Goal: Task Accomplishment & Management: Manage account settings

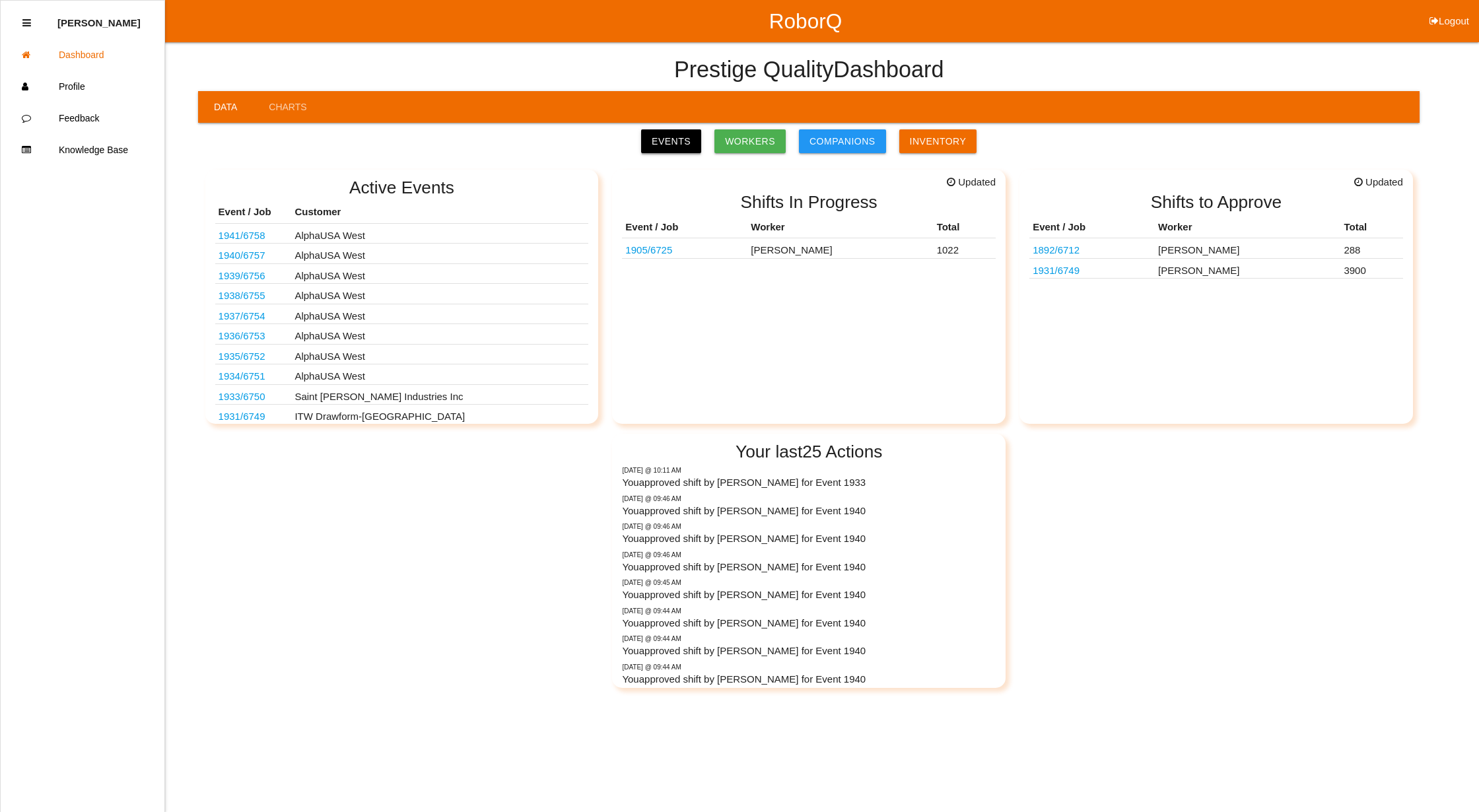
click at [680, 133] on link "Events" at bounding box center [671, 141] width 60 height 24
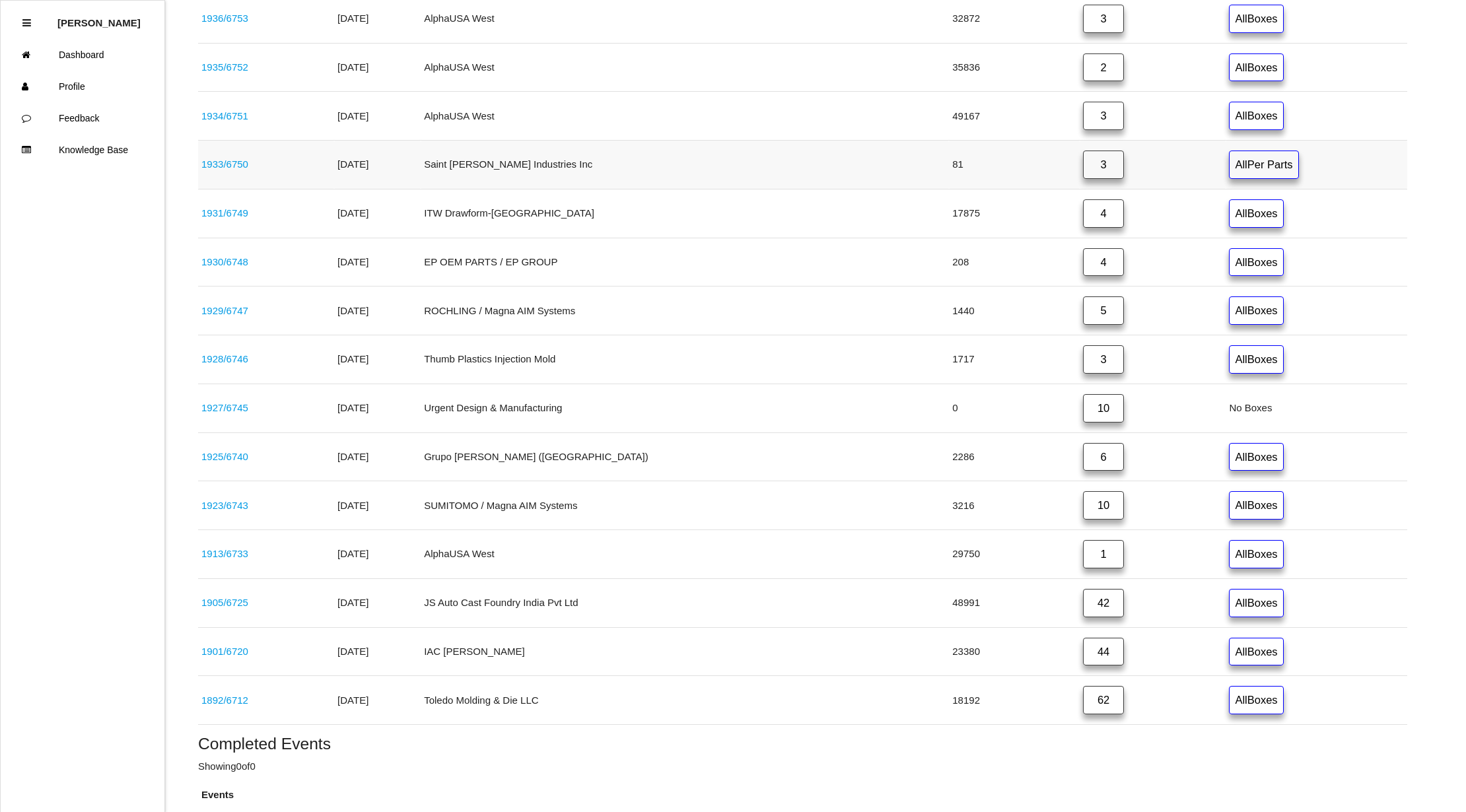
scroll to position [528, 0]
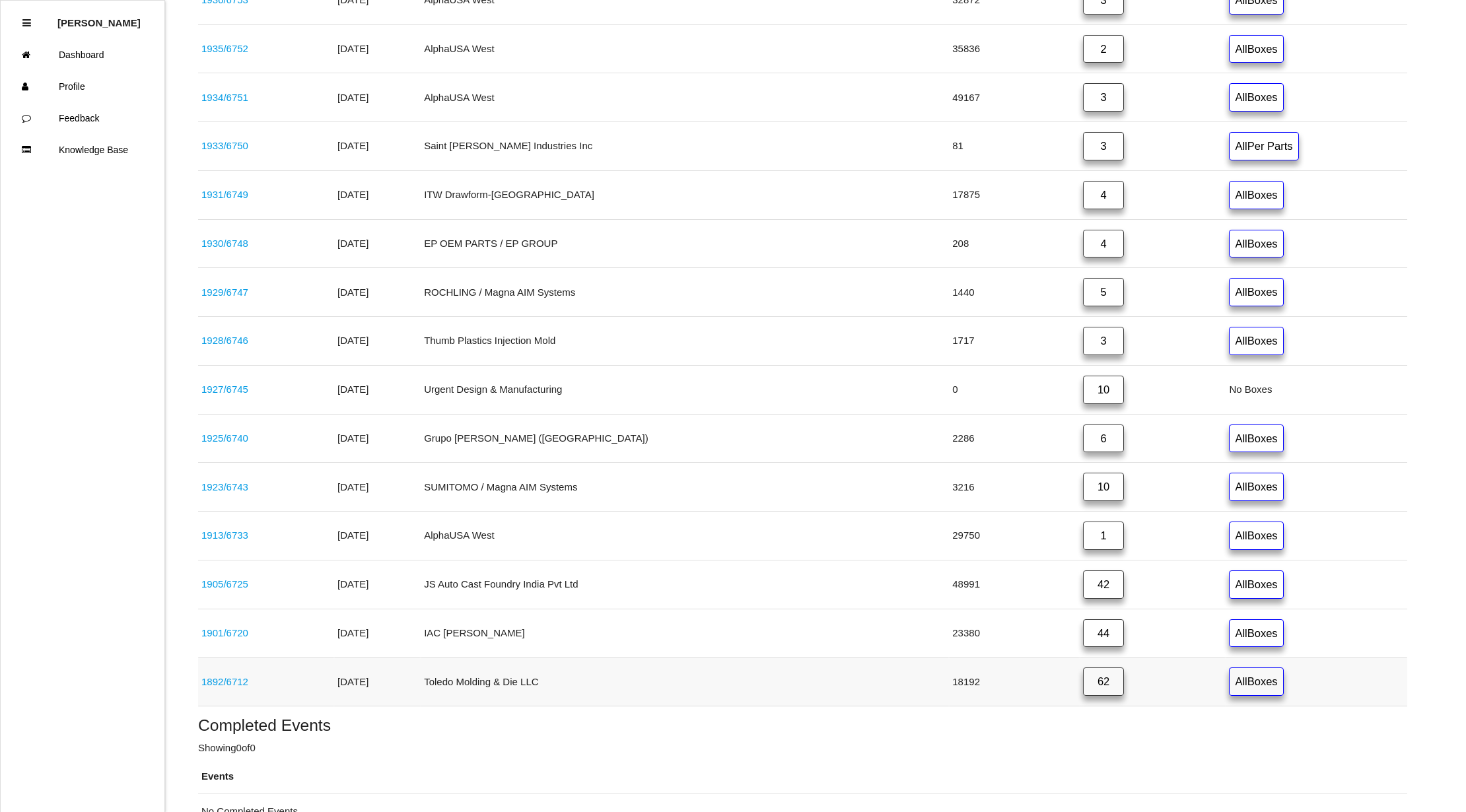
click at [1082, 695] on link "62" at bounding box center [1103, 681] width 41 height 28
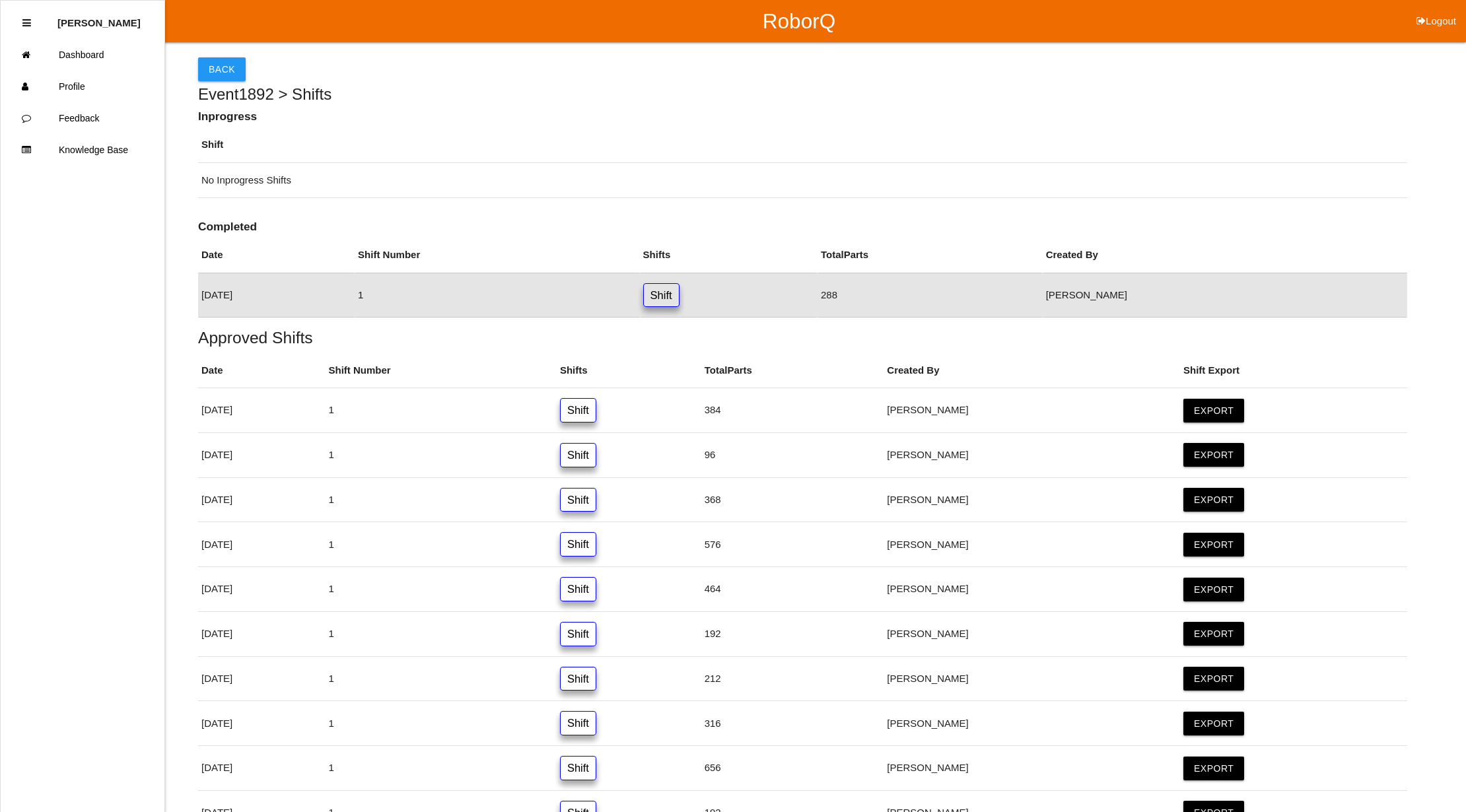
click at [679, 299] on link "Shift" at bounding box center [661, 295] width 36 height 24
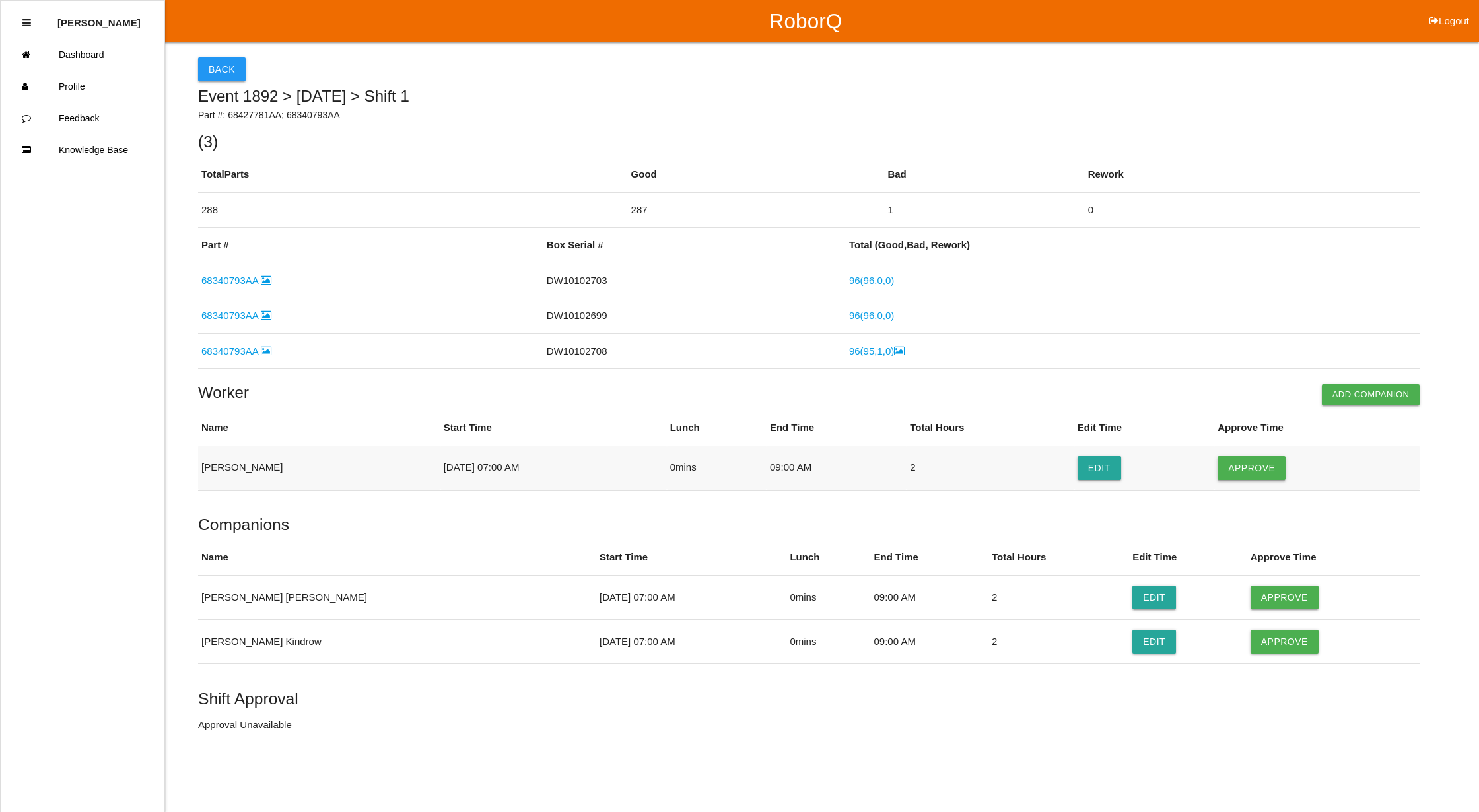
click at [1265, 470] on button "Approve" at bounding box center [1251, 468] width 68 height 24
click at [1259, 598] on button "Approve" at bounding box center [1284, 597] width 68 height 24
click at [1265, 642] on button "Approve" at bounding box center [1284, 642] width 68 height 24
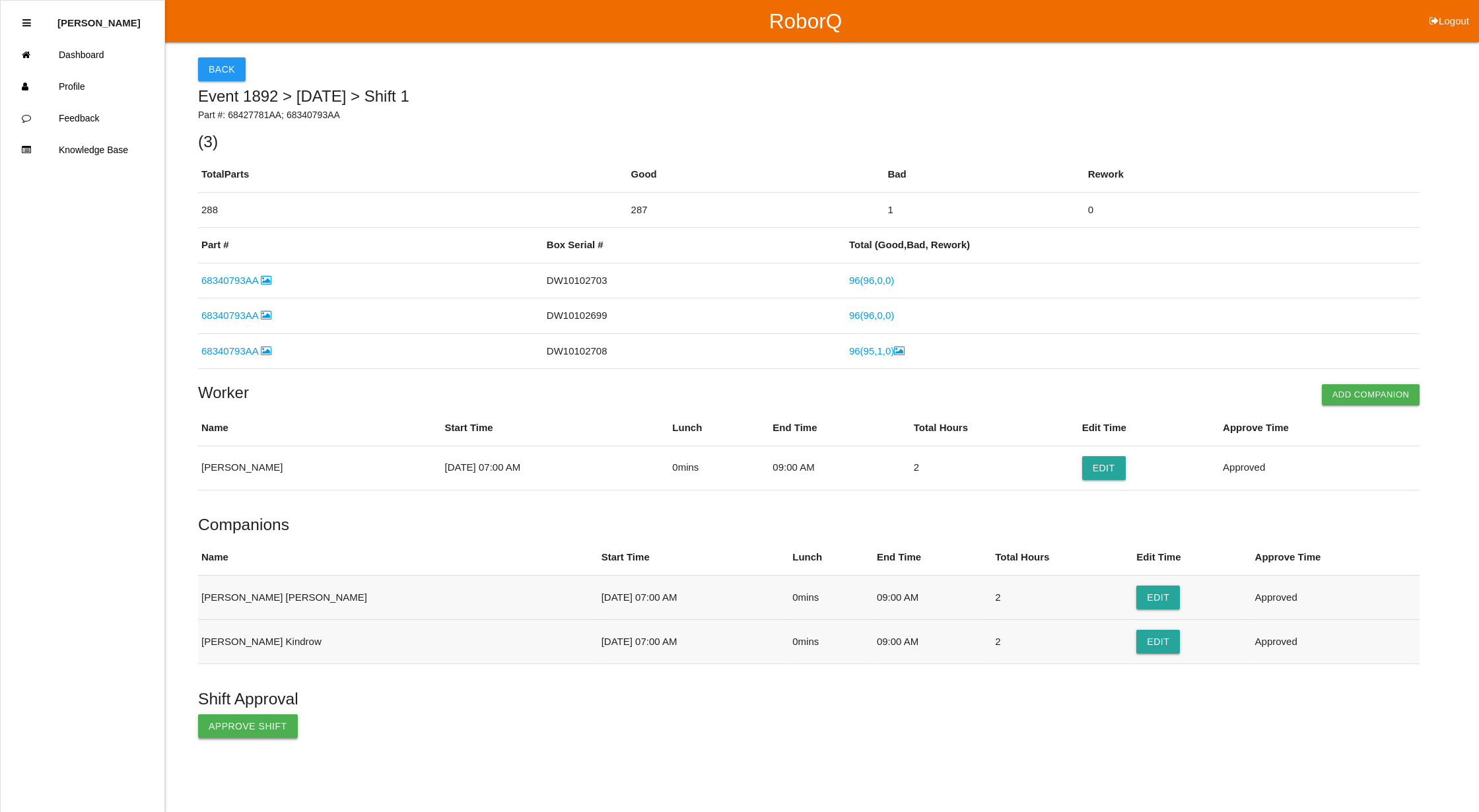
click at [241, 729] on button "Approve Shift" at bounding box center [248, 726] width 100 height 24
click at [227, 65] on button "Back" at bounding box center [222, 69] width 48 height 24
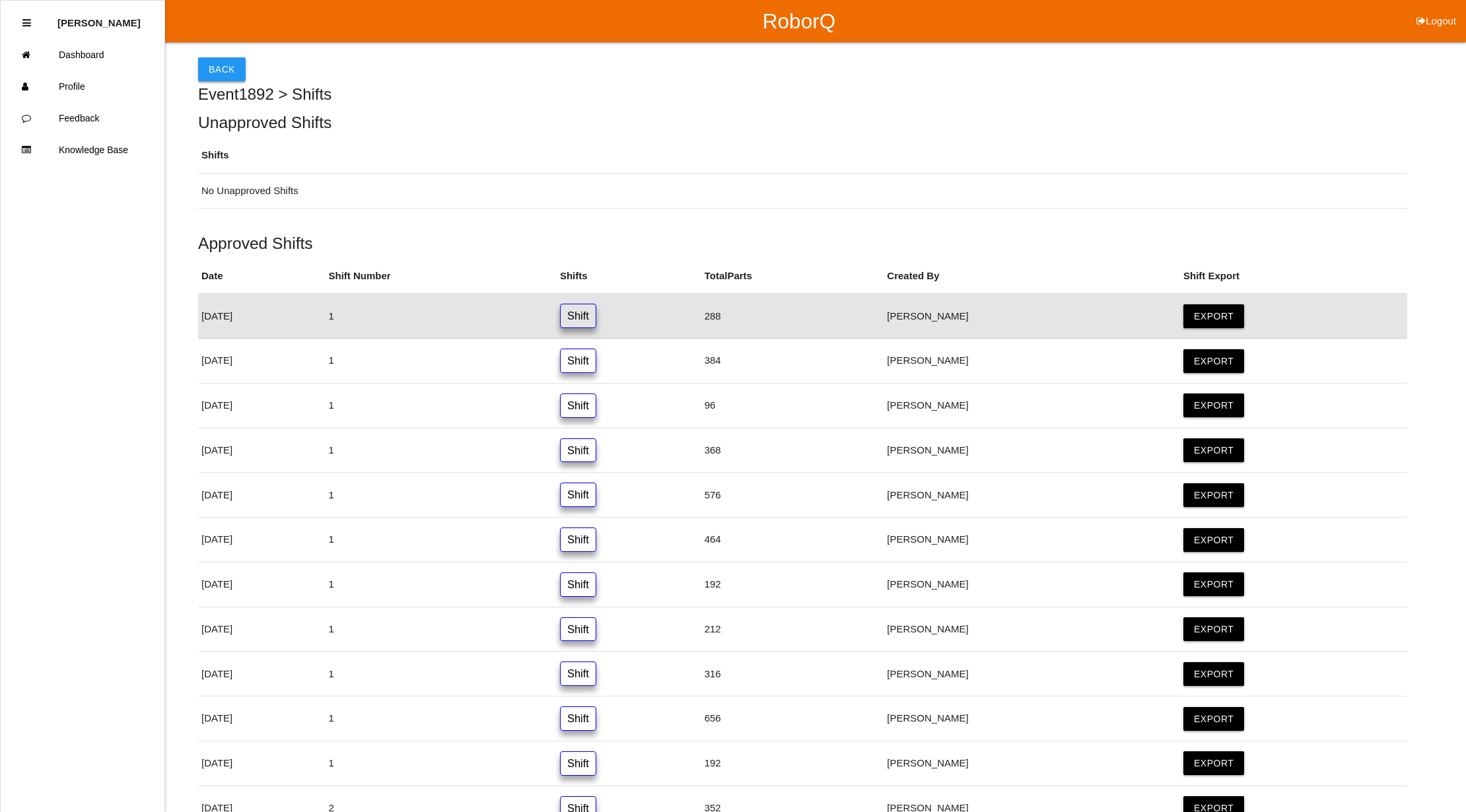
click at [231, 66] on button "Back" at bounding box center [222, 69] width 48 height 24
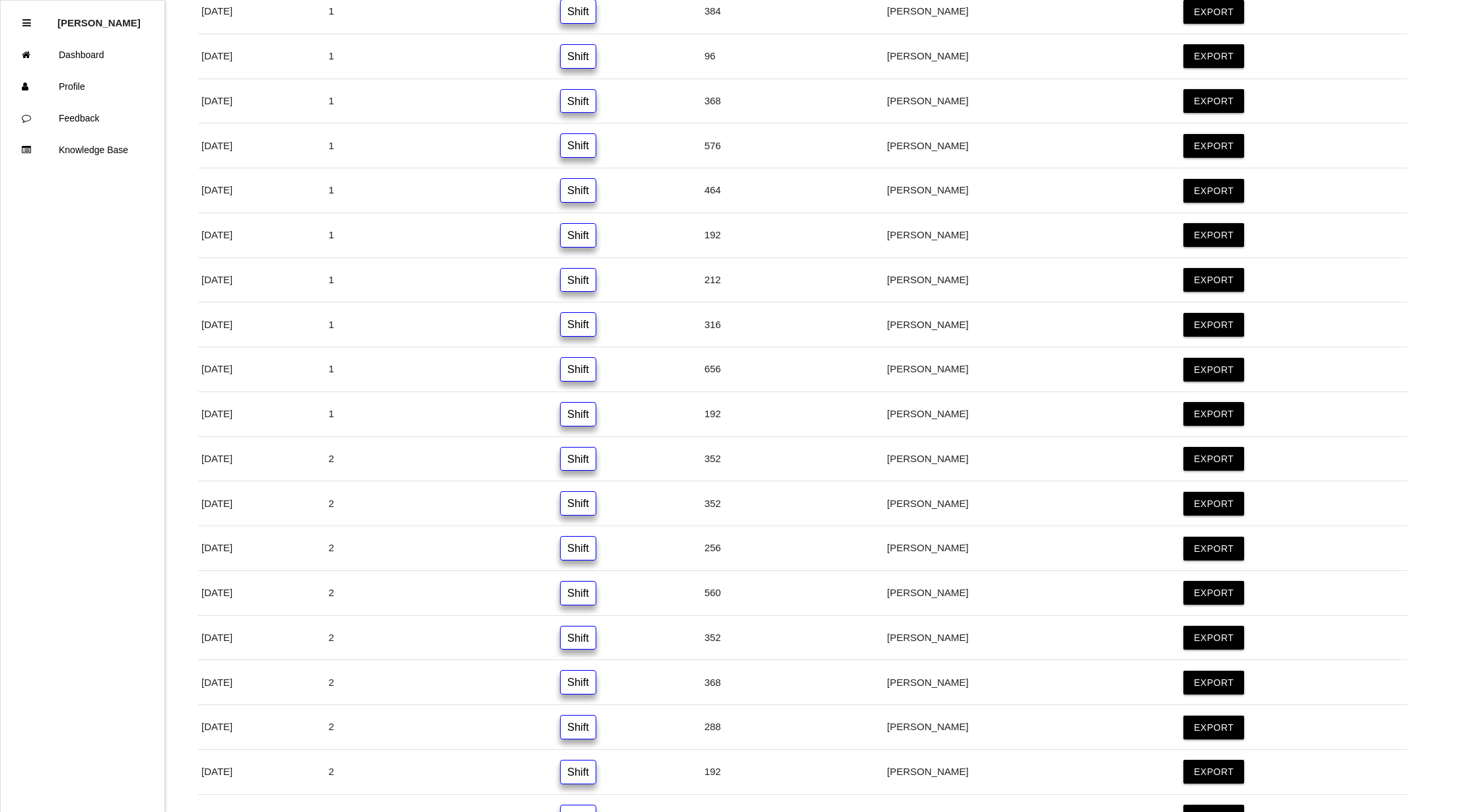
scroll to position [383, 0]
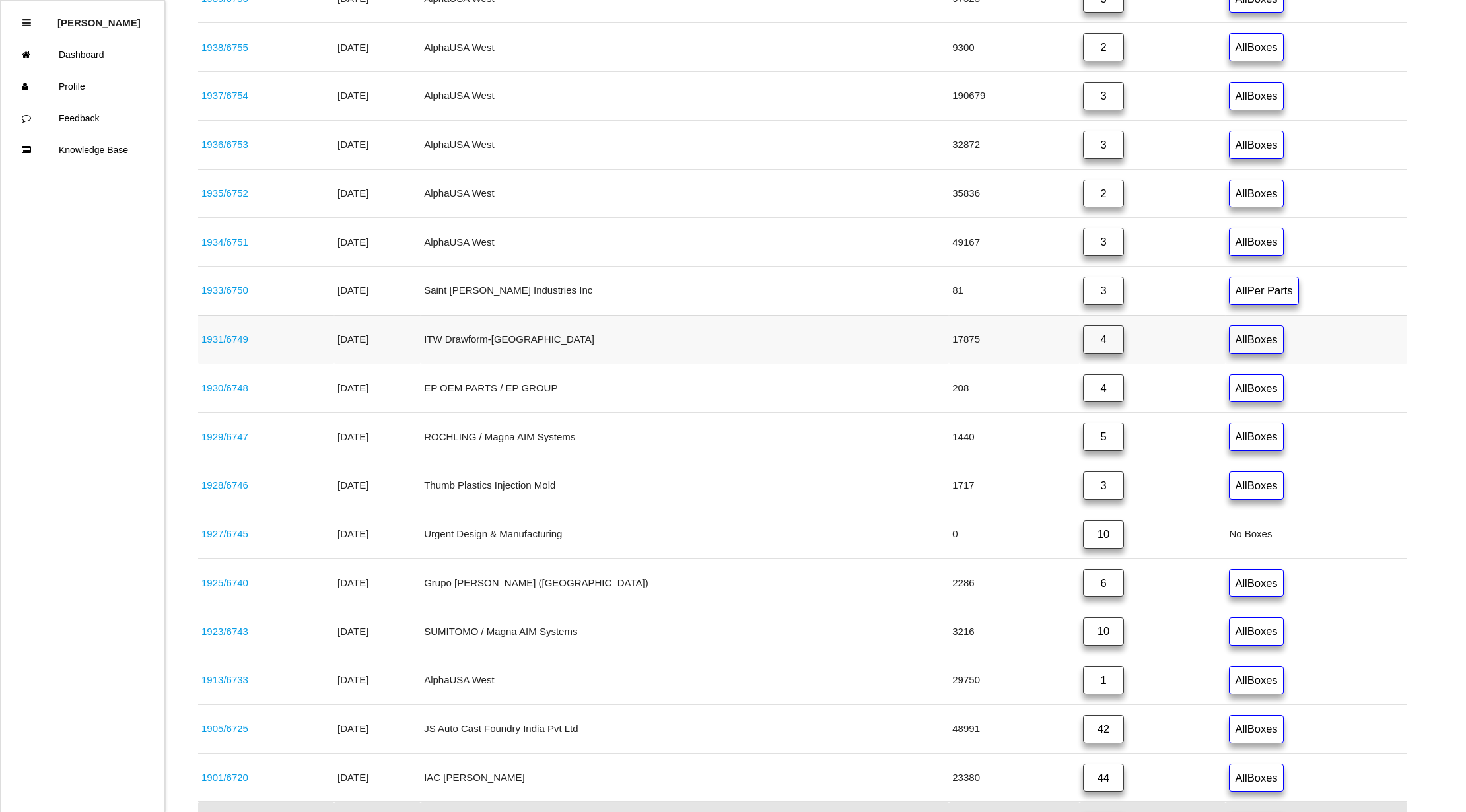
click at [1082, 342] on link "4" at bounding box center [1103, 340] width 41 height 28
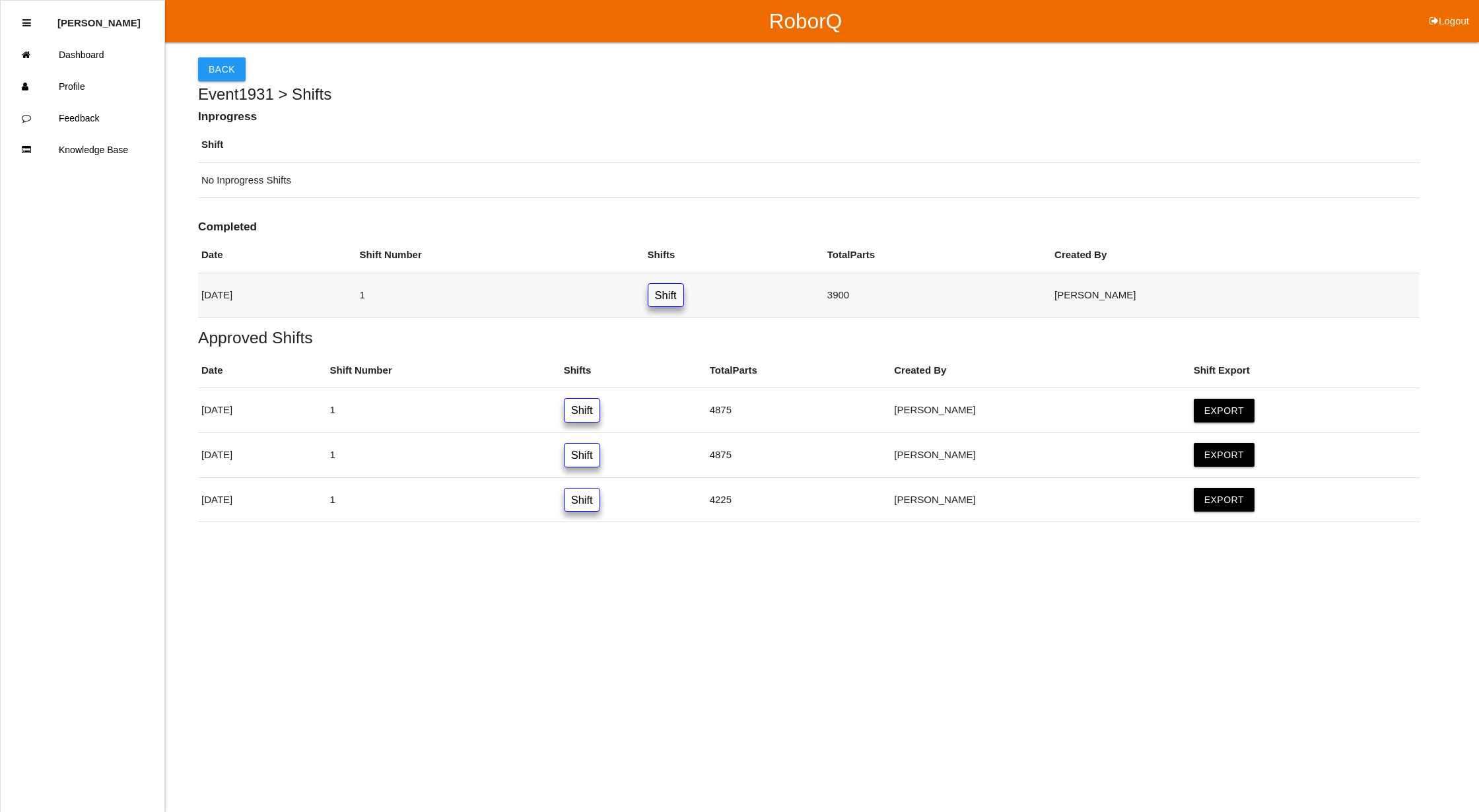
click at [684, 294] on link "Shift" at bounding box center [666, 295] width 36 height 24
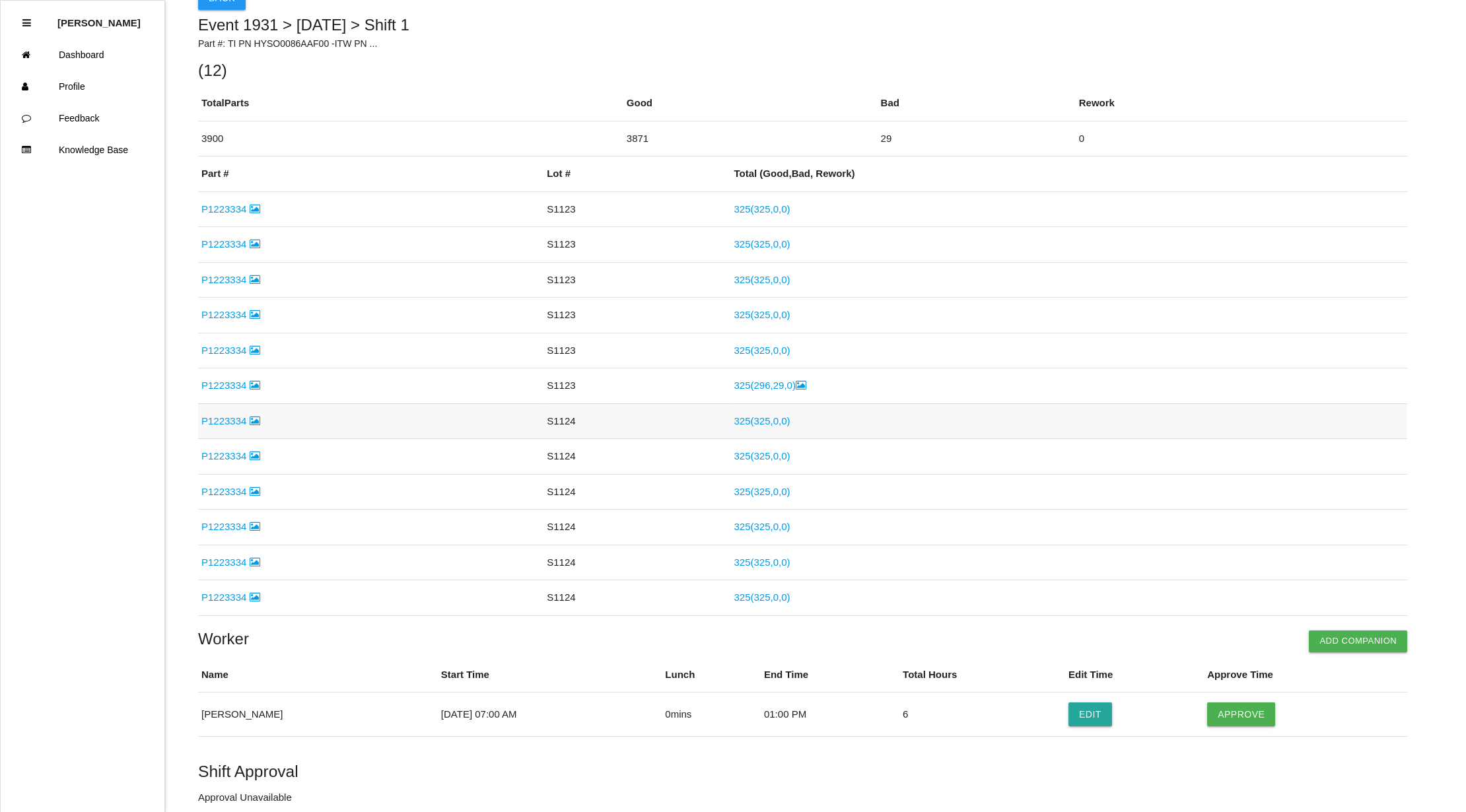
scroll to position [133, 0]
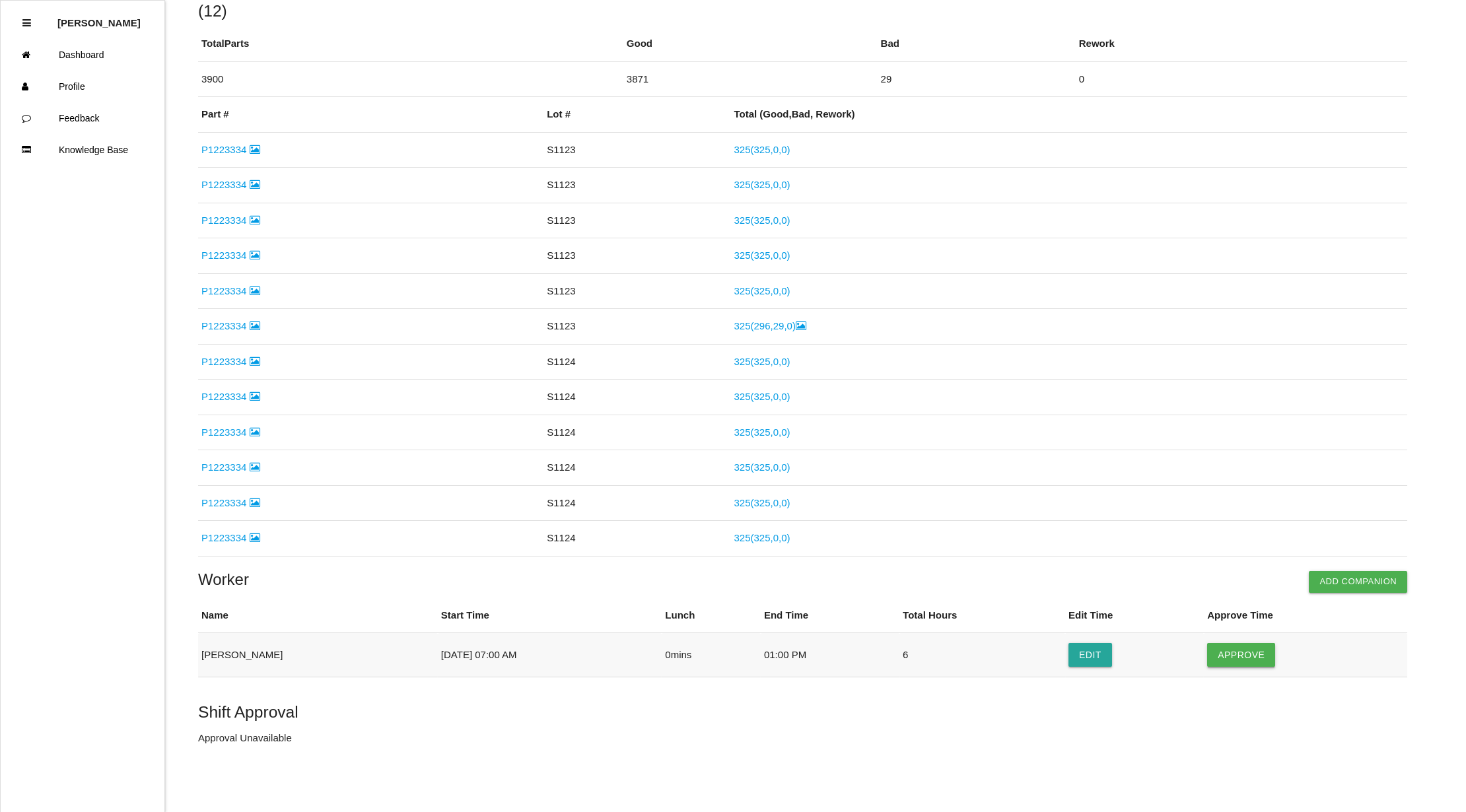
click at [1240, 658] on button "Approve" at bounding box center [1241, 654] width 68 height 24
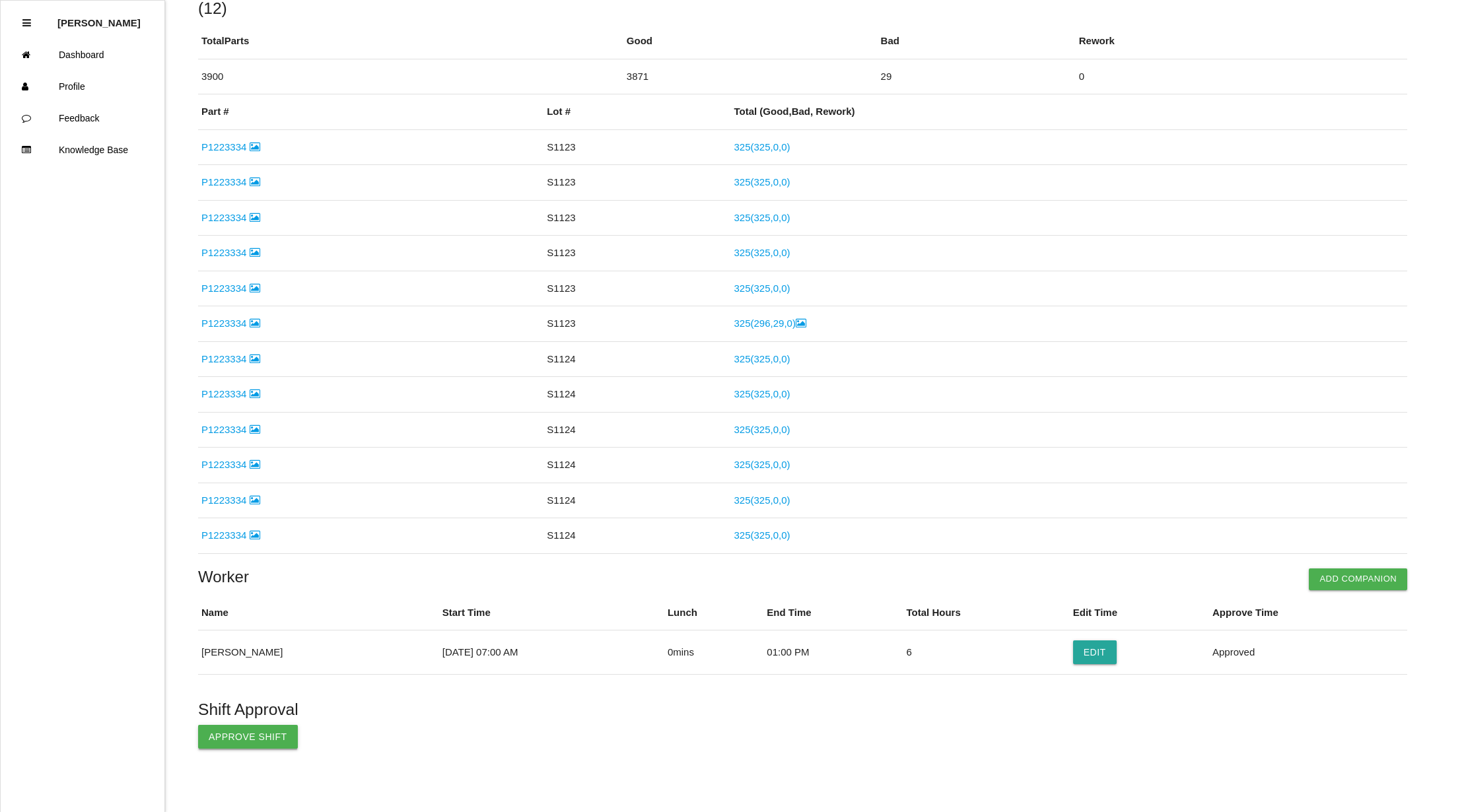
click at [220, 743] on button "Approve Shift" at bounding box center [248, 737] width 100 height 24
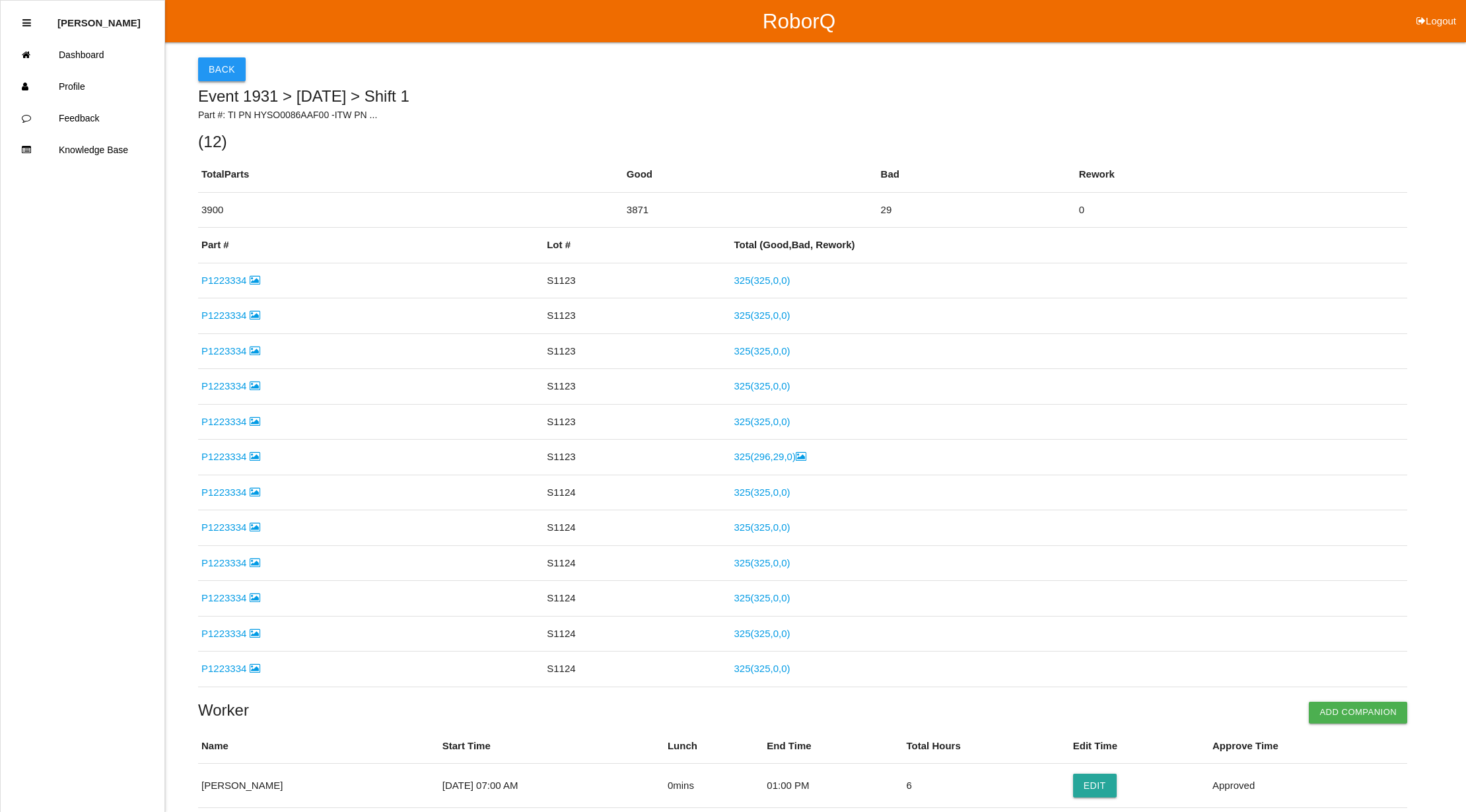
click at [219, 64] on button "Back" at bounding box center [222, 69] width 48 height 24
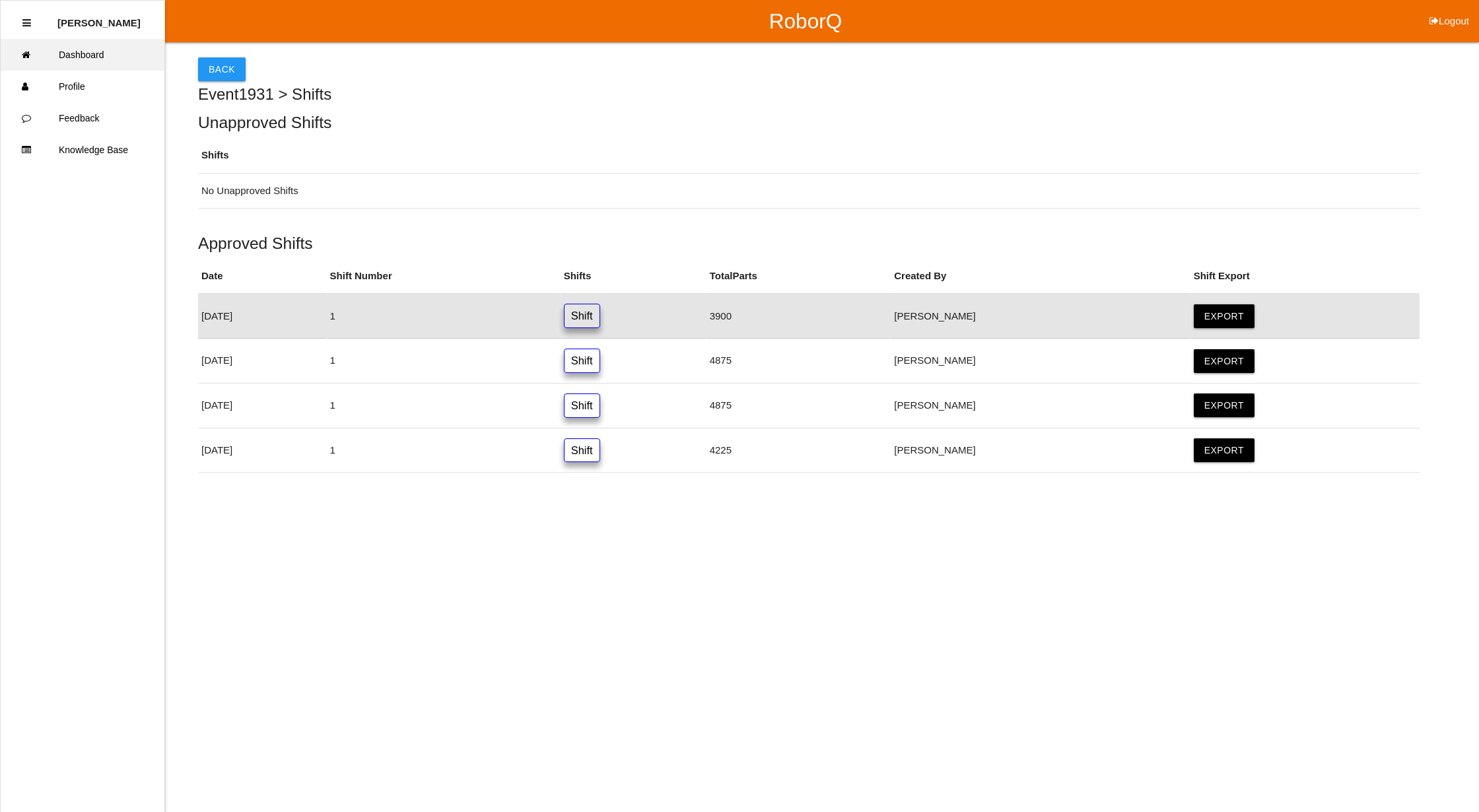
click at [110, 49] on link "Dashboard" at bounding box center [82, 55] width 164 height 32
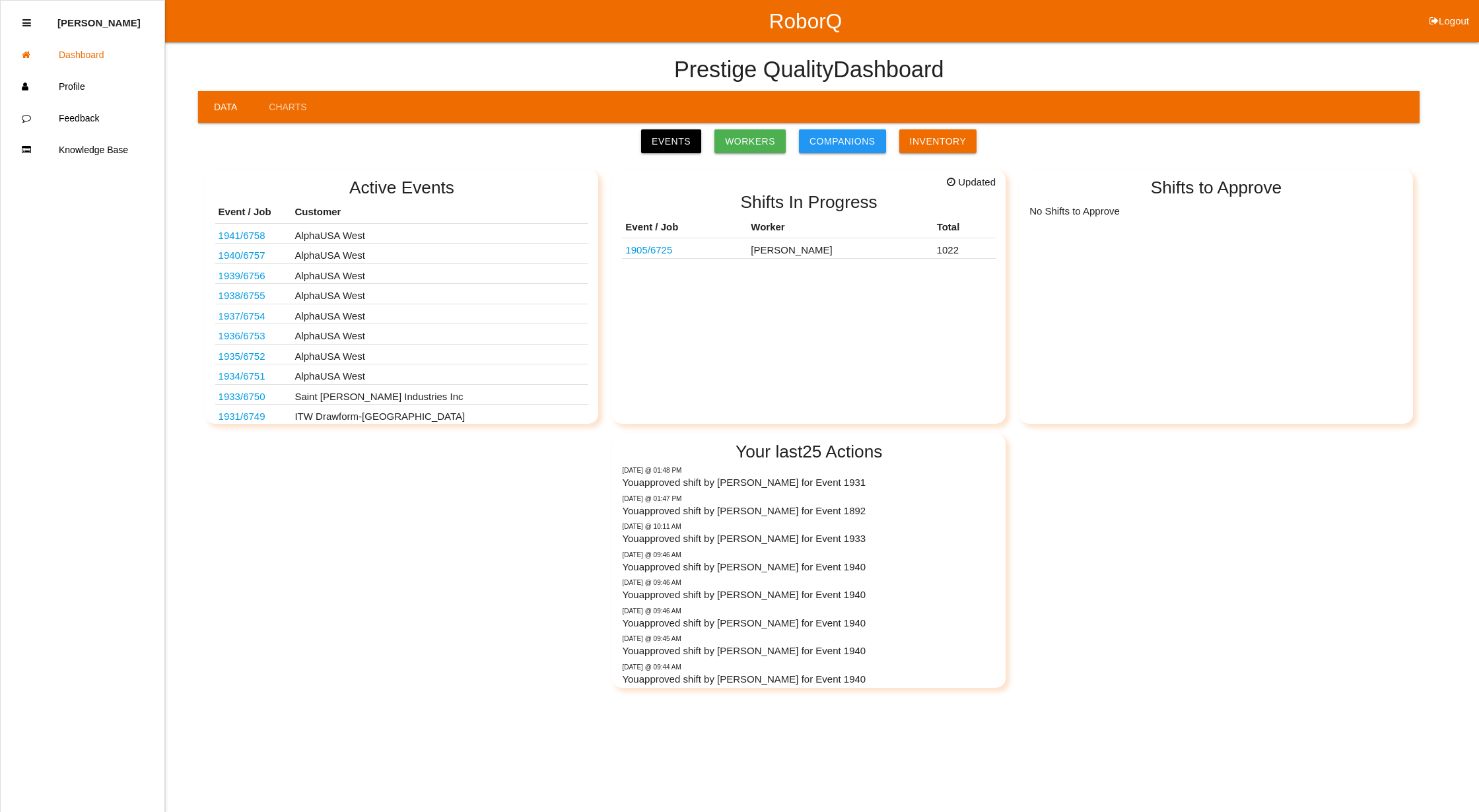
click at [671, 135] on link "Events" at bounding box center [671, 141] width 60 height 24
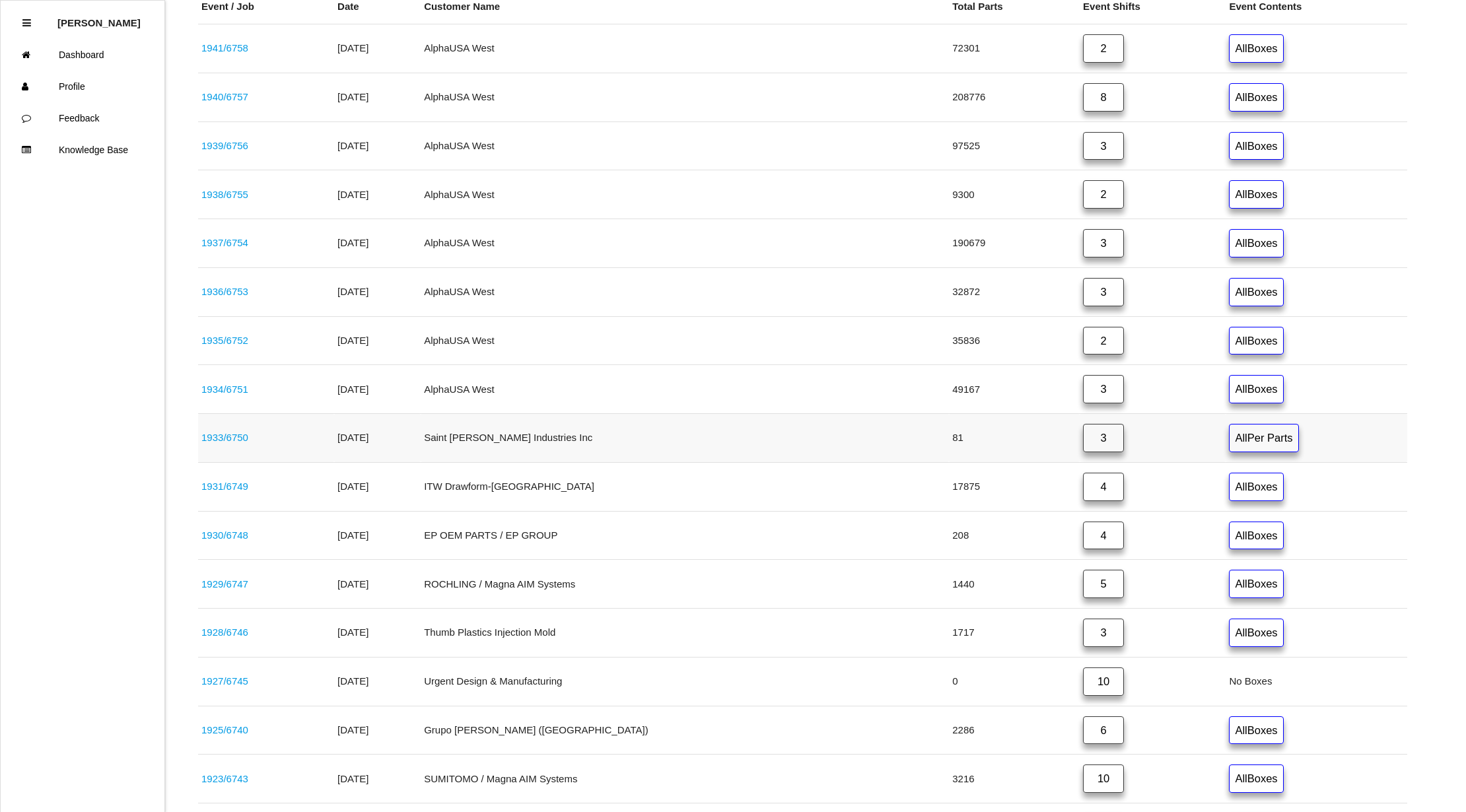
scroll to position [264, 0]
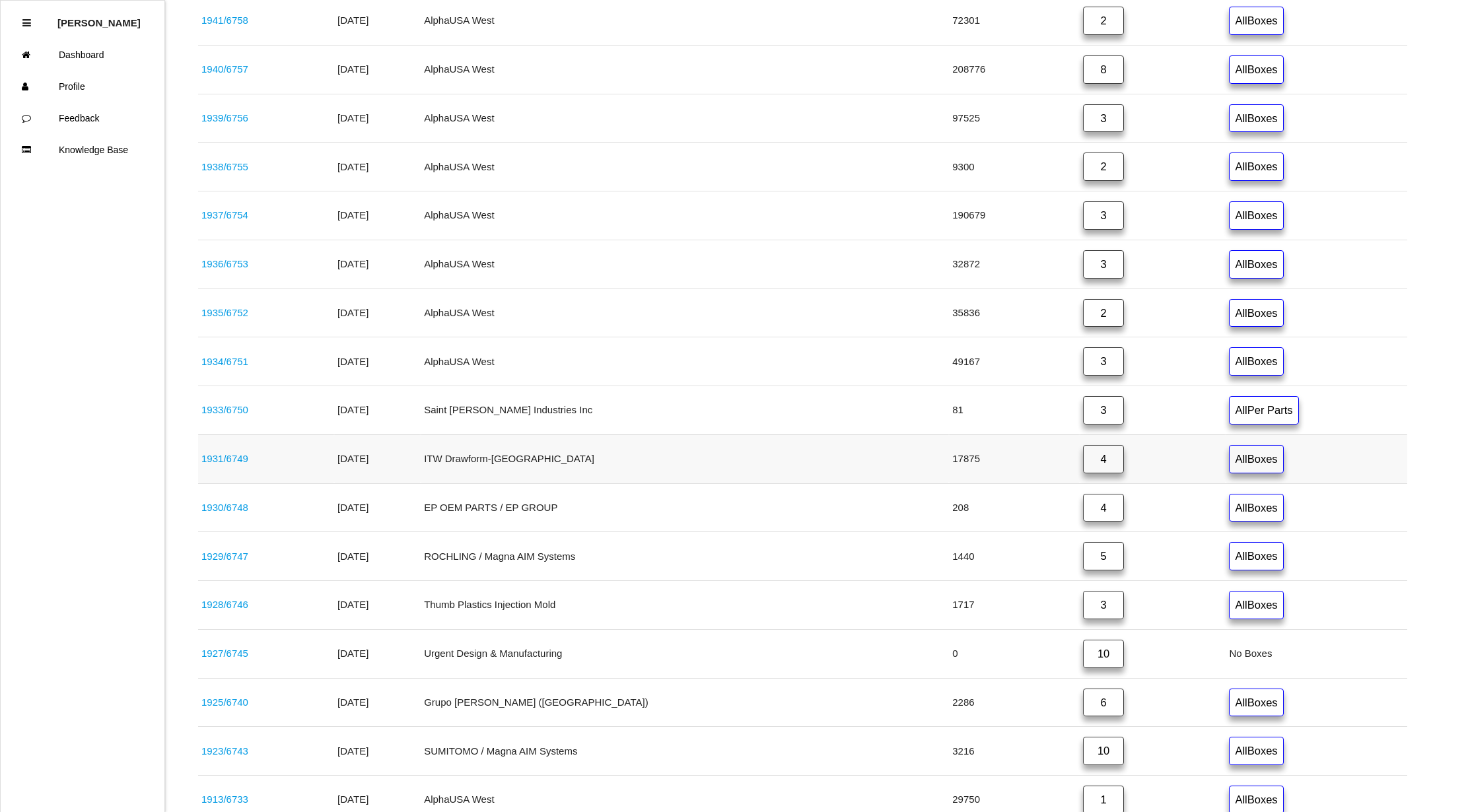
click at [210, 463] on link "1931 / 6749" at bounding box center [225, 458] width 47 height 11
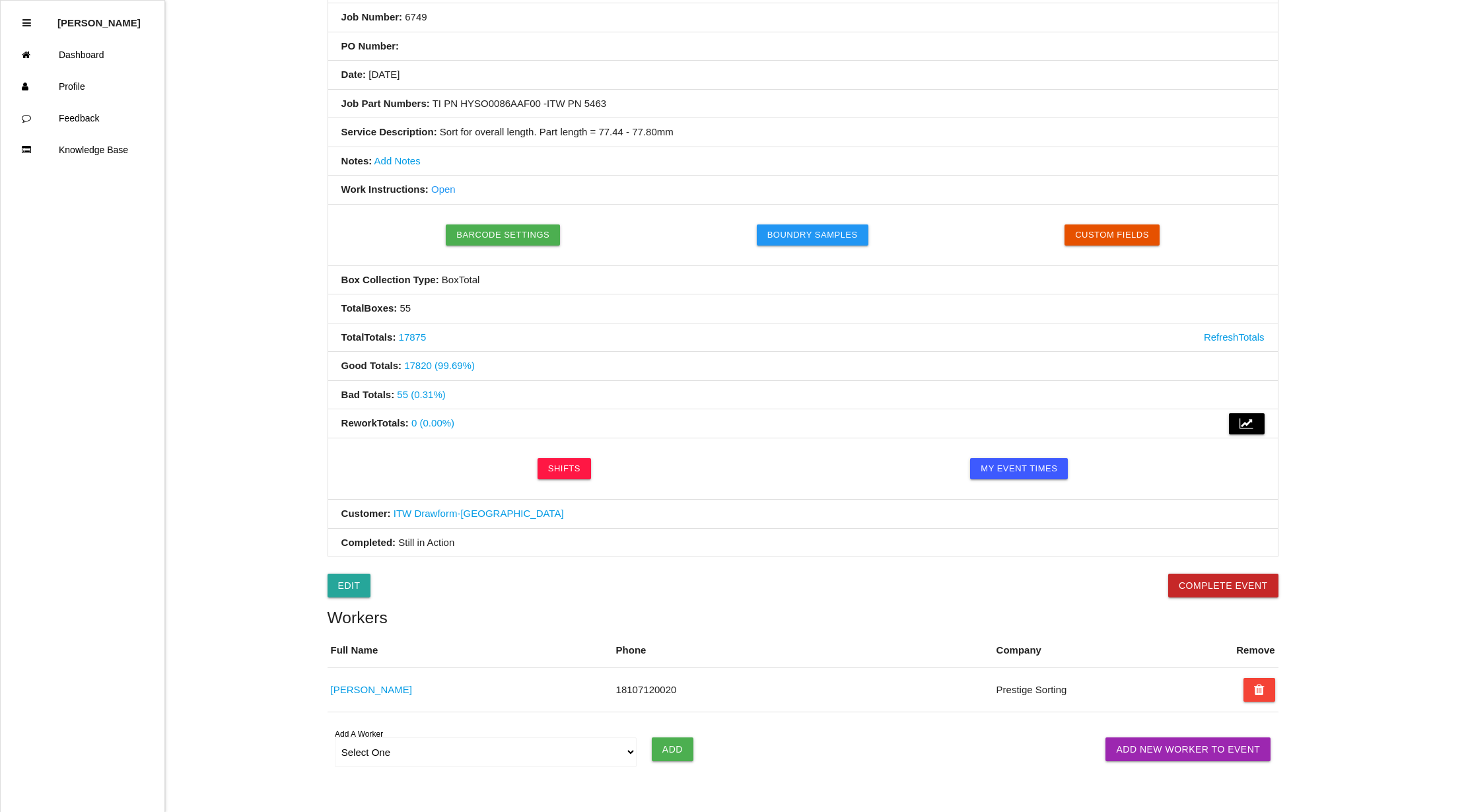
scroll to position [253, 0]
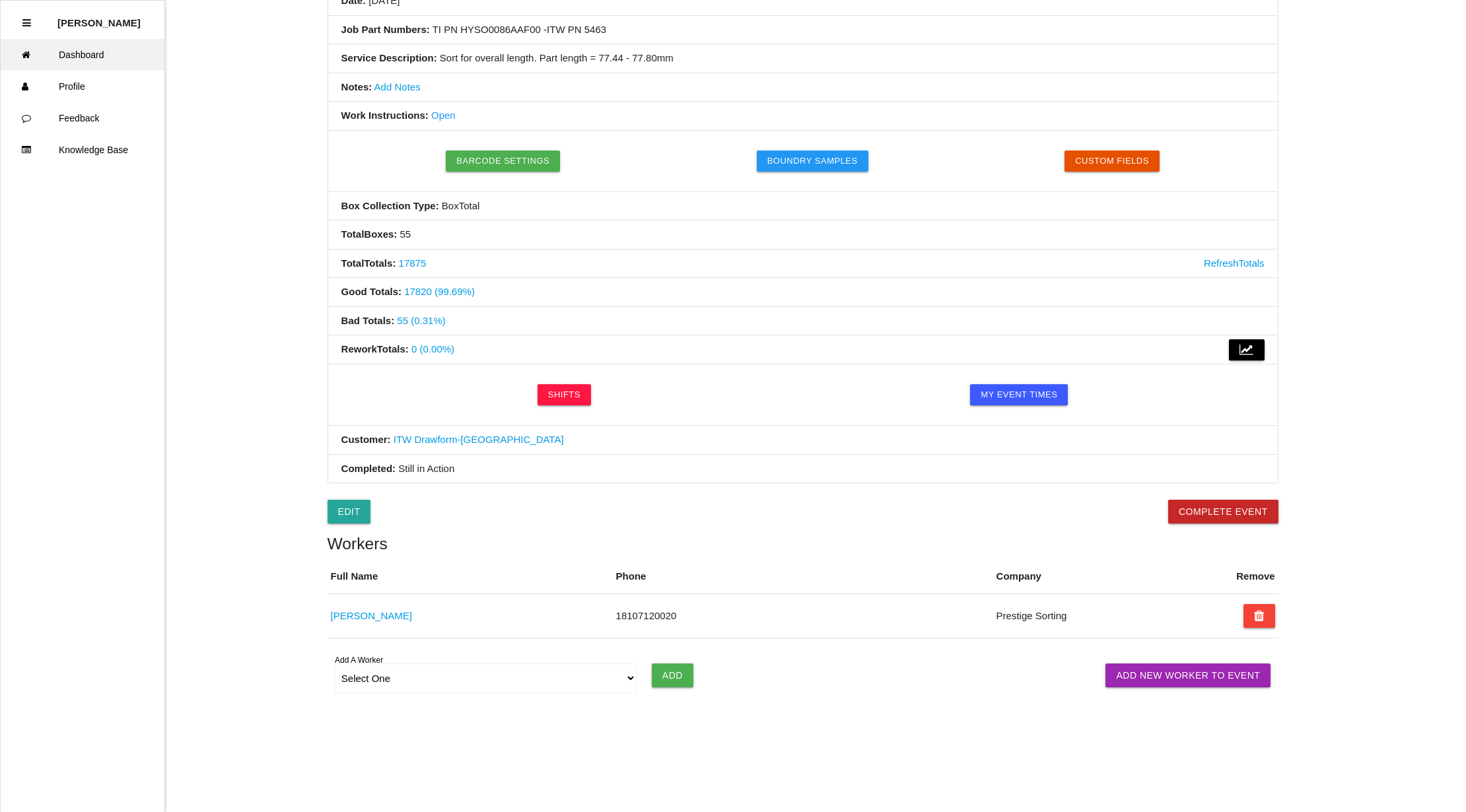
click at [104, 51] on link "Dashboard" at bounding box center [82, 55] width 164 height 32
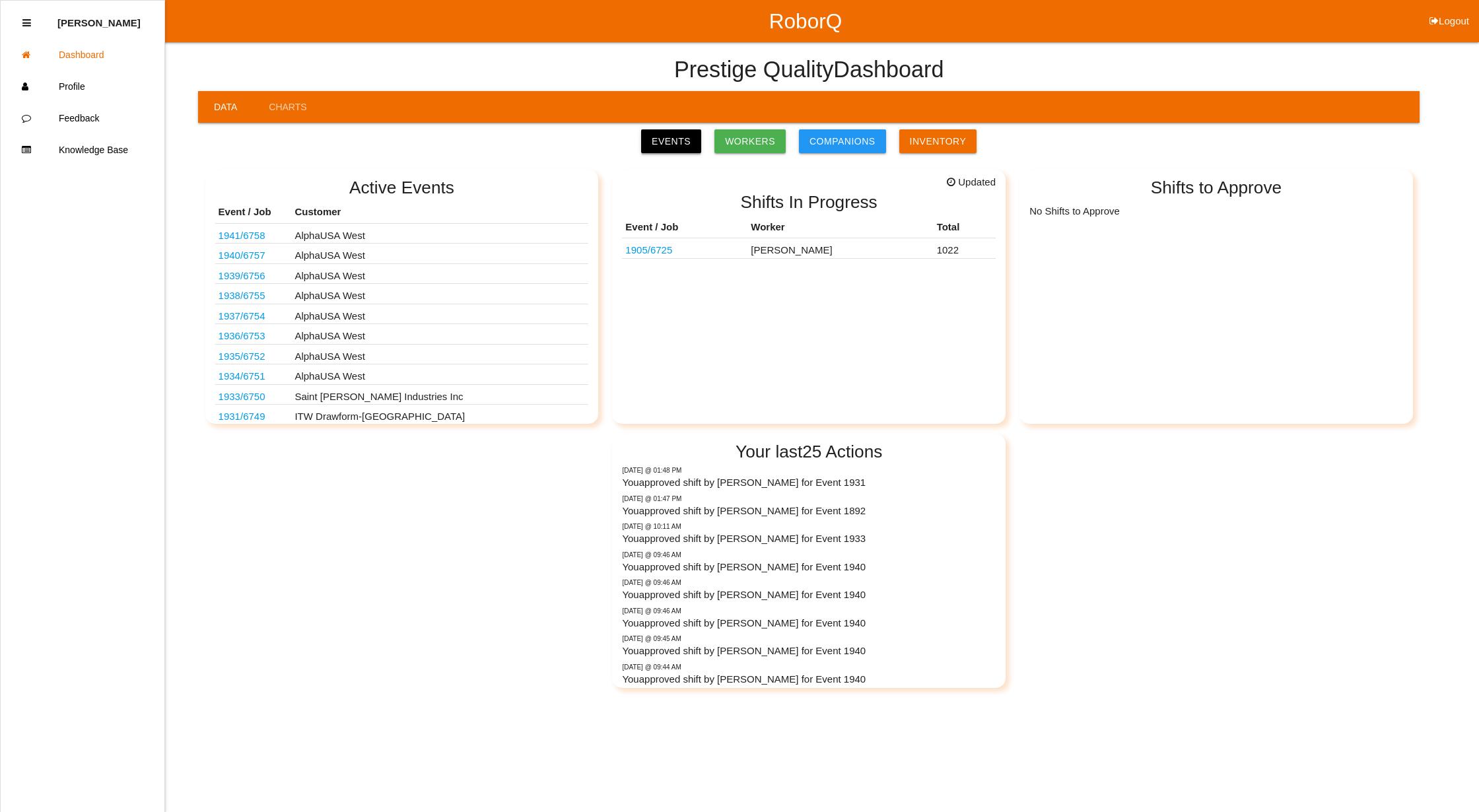
click at [672, 138] on link "Events" at bounding box center [671, 141] width 60 height 24
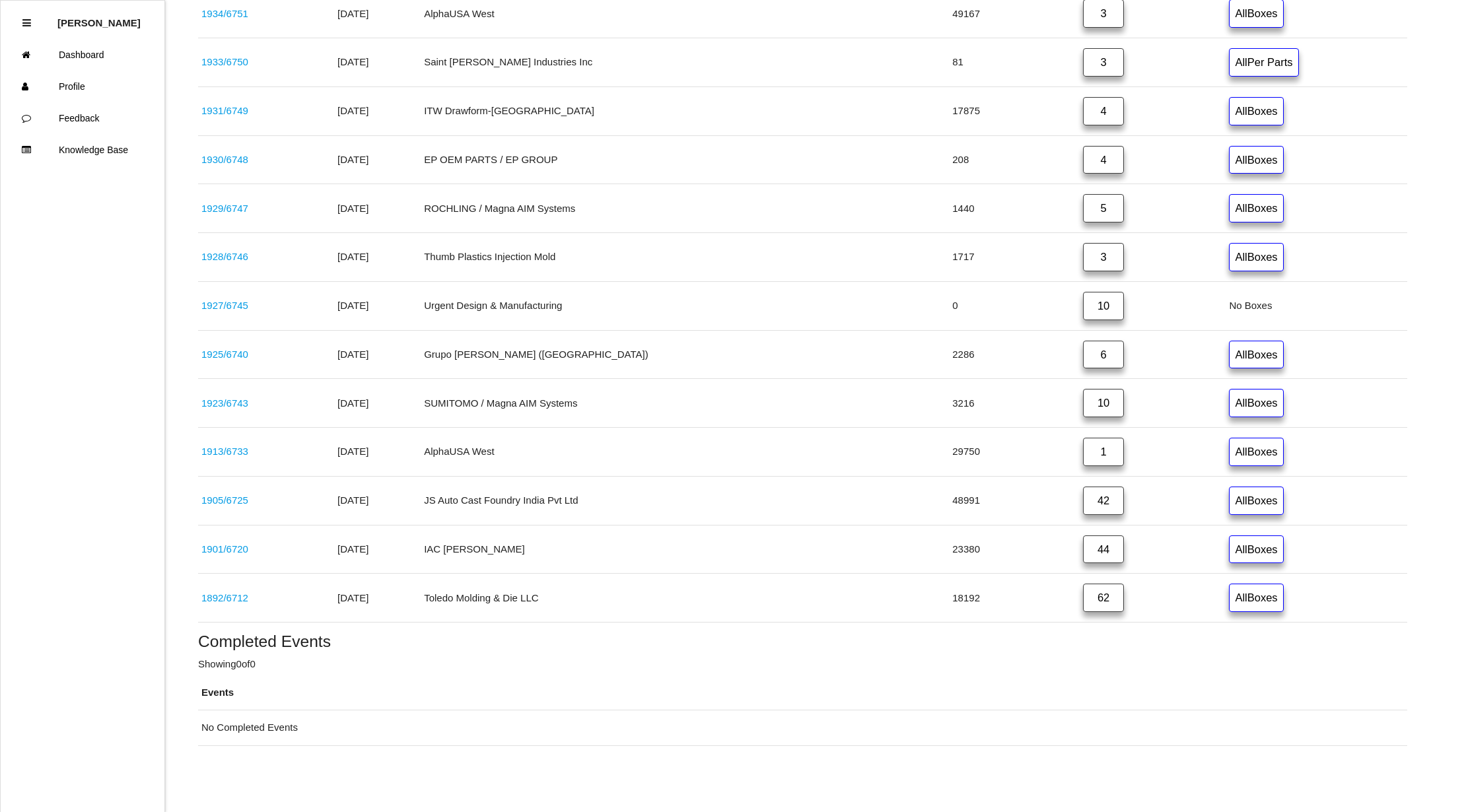
scroll to position [626, 0]
click at [237, 544] on link "1901 / 6720" at bounding box center [225, 549] width 47 height 11
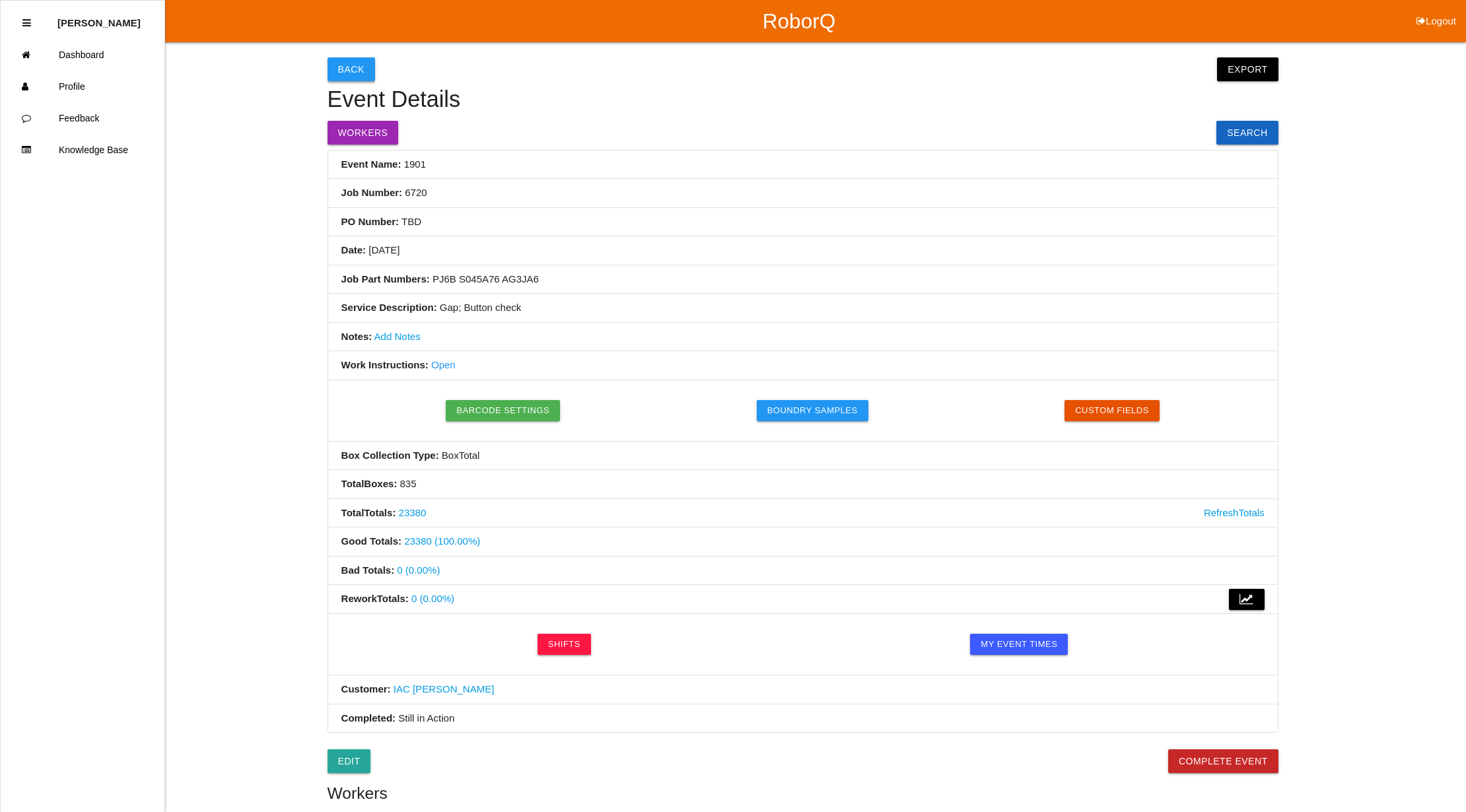
click at [353, 67] on button "Back" at bounding box center [351, 69] width 48 height 24
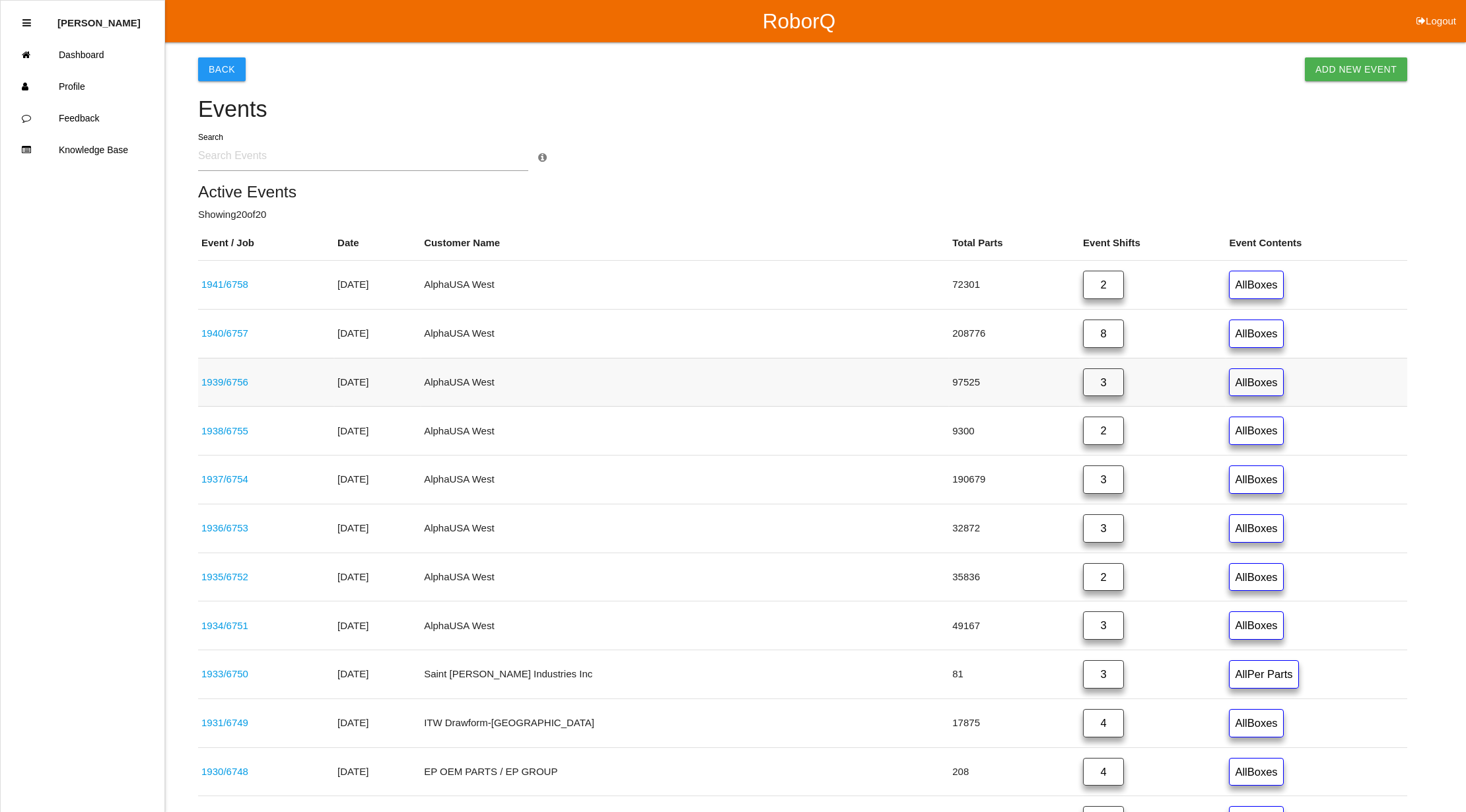
scroll to position [626, 0]
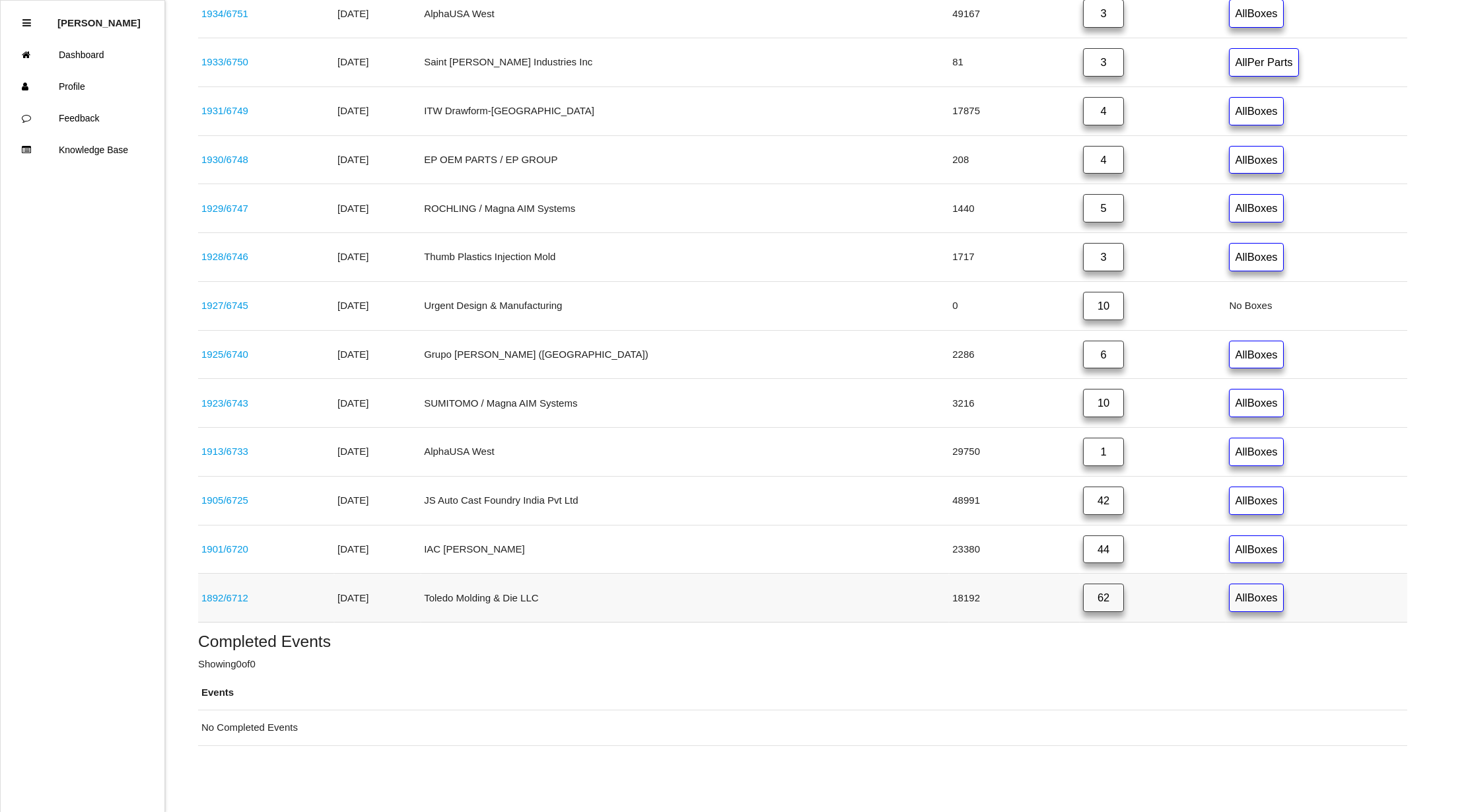
click at [228, 593] on link "1892 / 6712" at bounding box center [225, 598] width 47 height 11
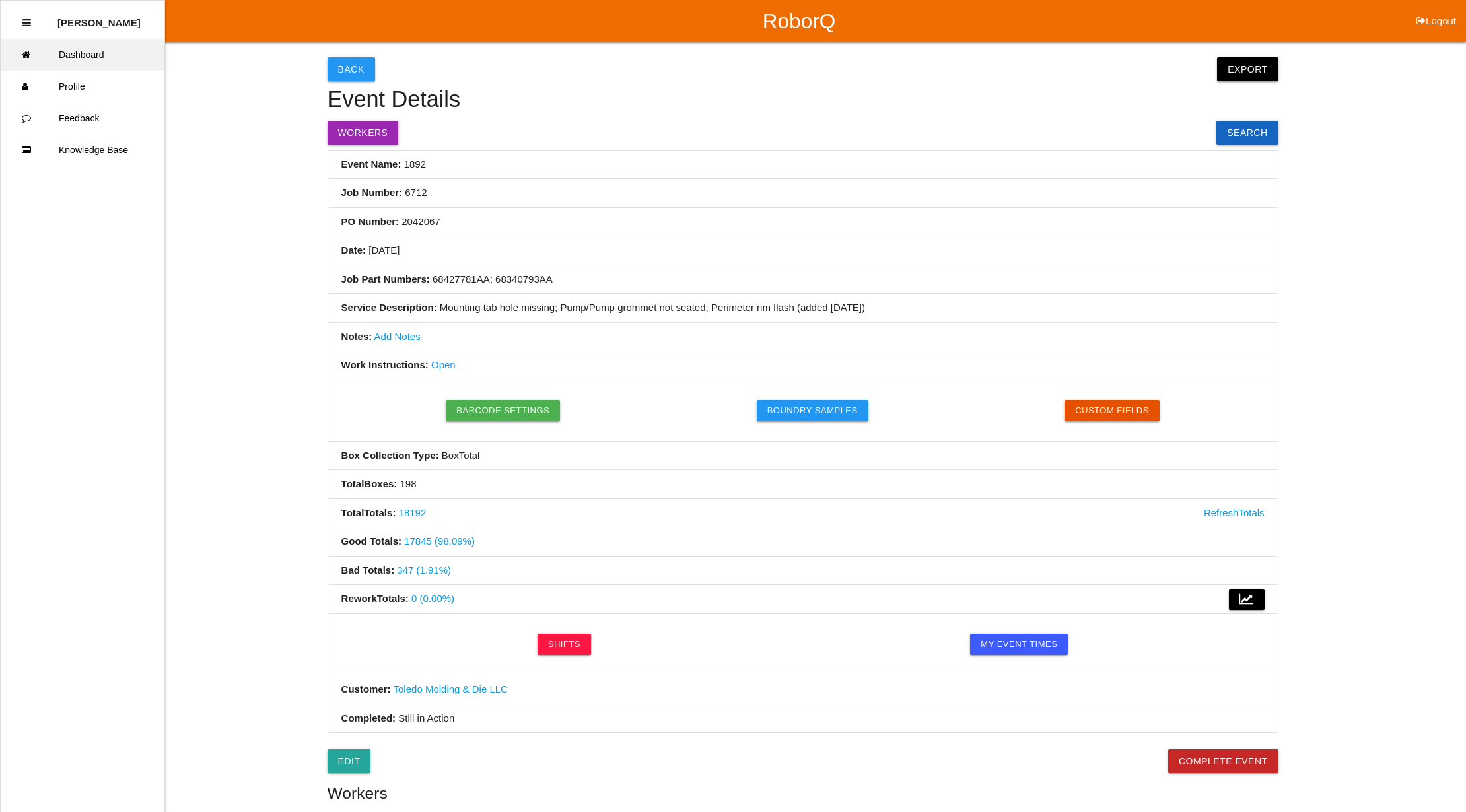
click at [84, 51] on link "Dashboard" at bounding box center [82, 55] width 164 height 32
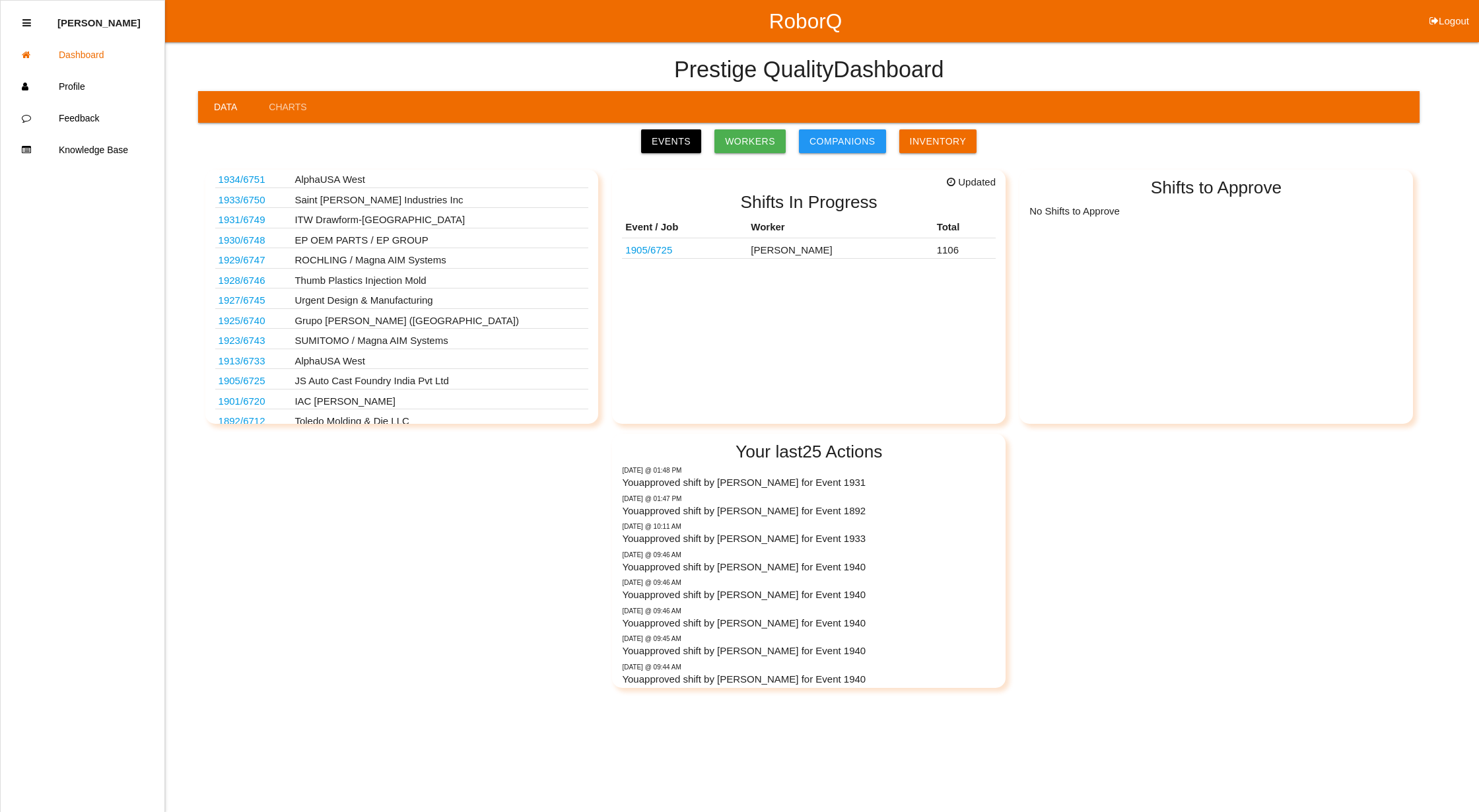
scroll to position [224, 0]
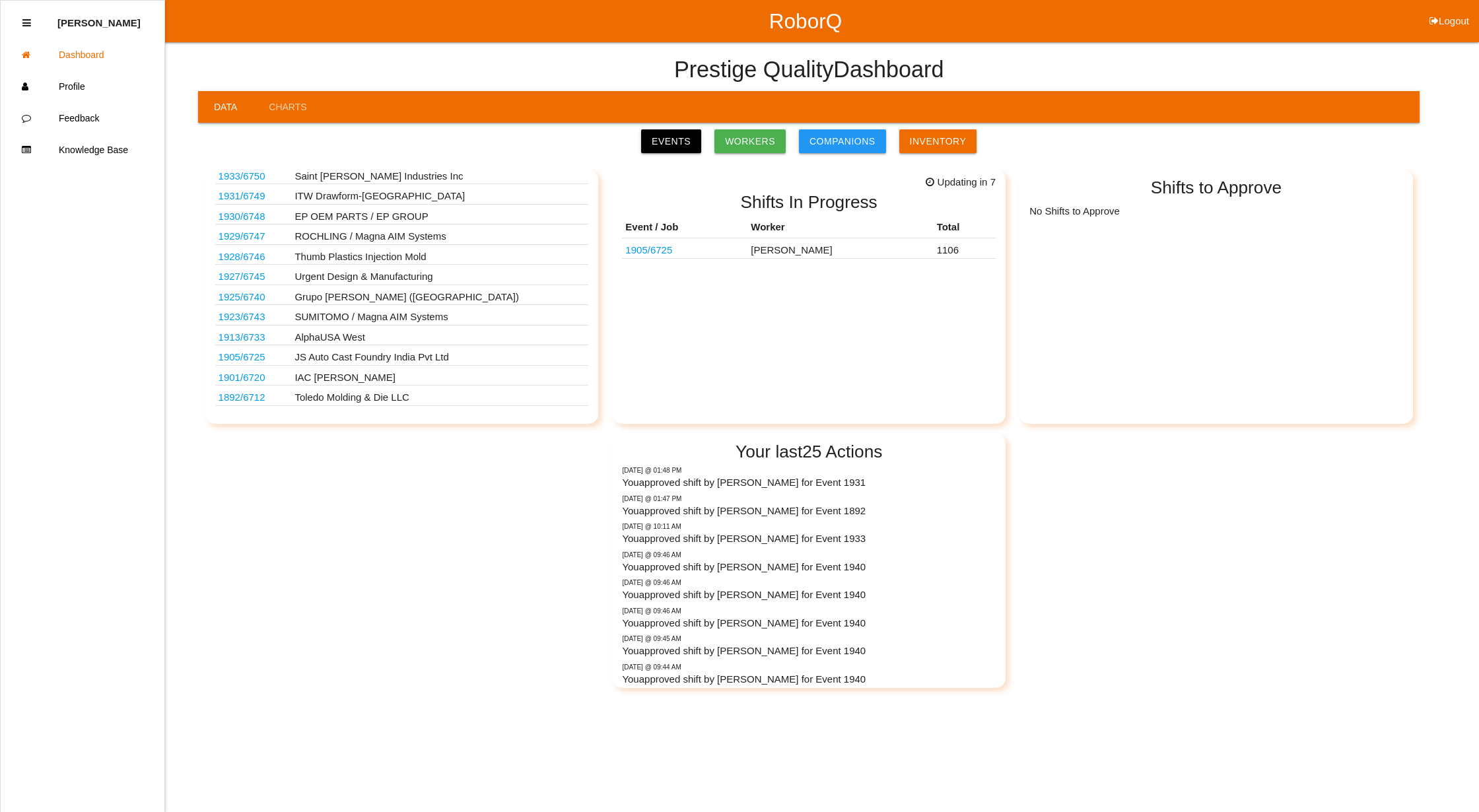
click at [1458, 10] on button "Logout" at bounding box center [1449, 5] width 59 height 10
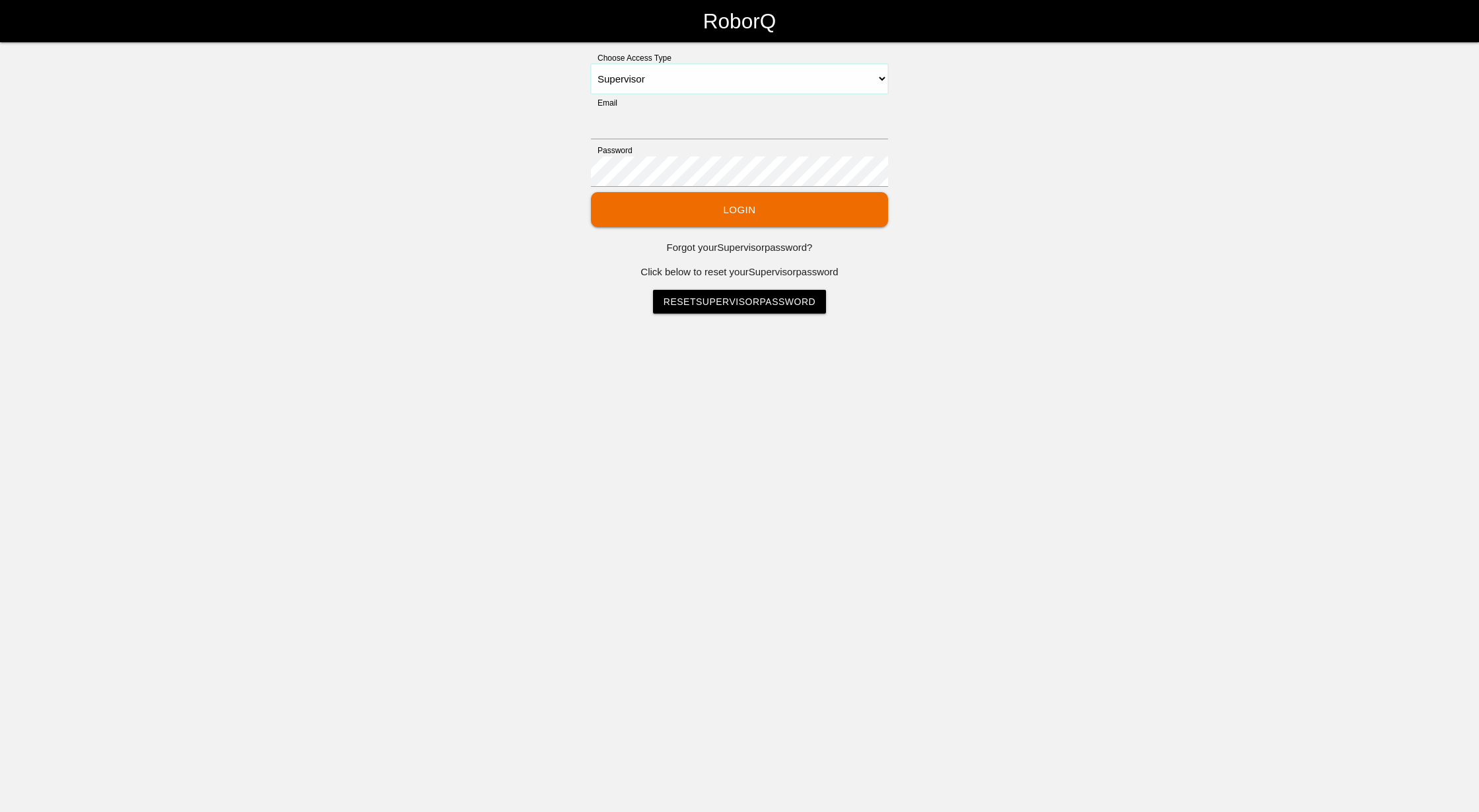
click at [663, 72] on select "Select Access Type Admin Customer Supervisor Worker" at bounding box center [740, 79] width 297 height 30
select select "Admin"
click at [591, 64] on select "Select Access Type Admin Customer Supervisor Worker" at bounding box center [740, 79] width 297 height 30
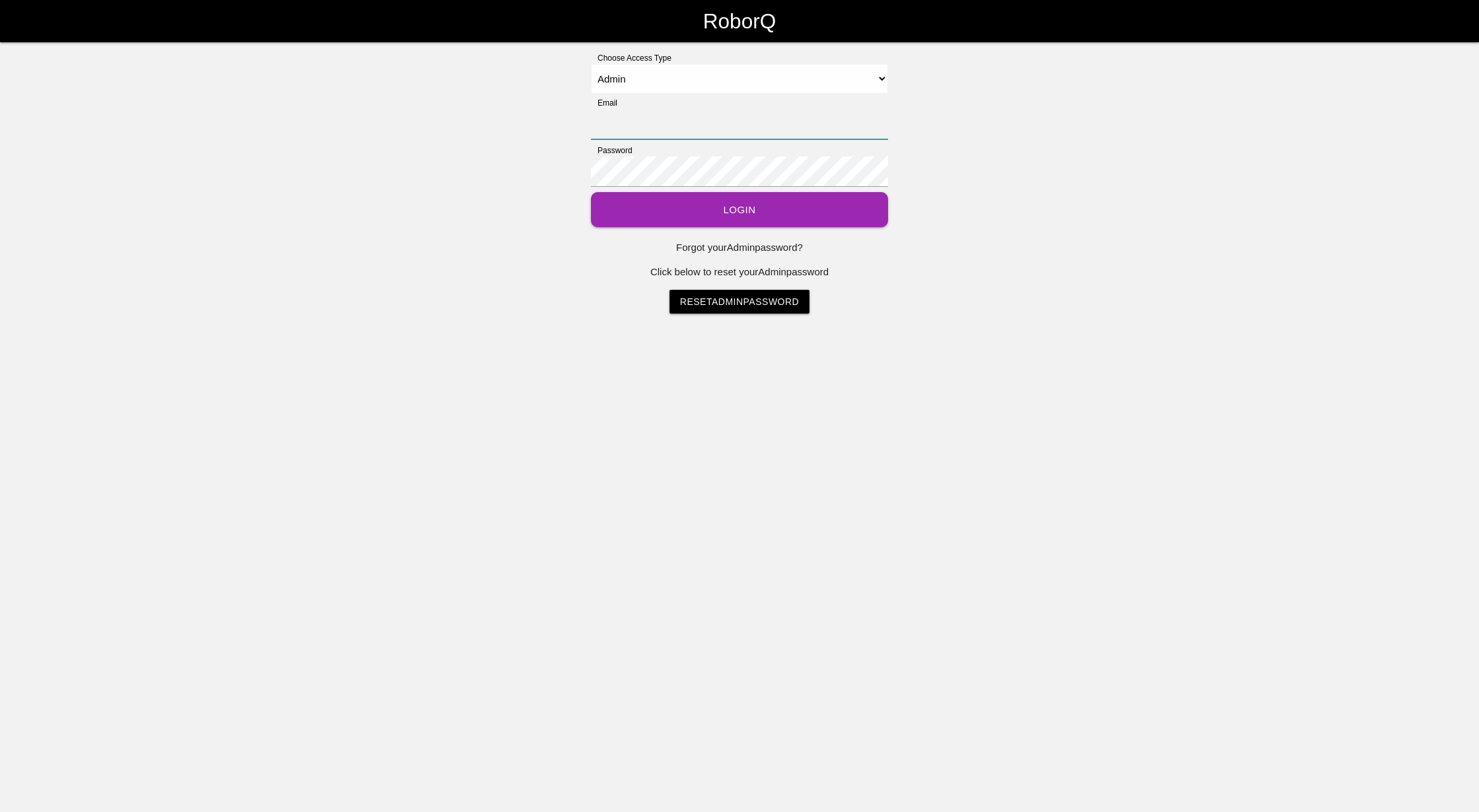
click at [671, 119] on input "Email" at bounding box center [740, 124] width 297 height 30
type input "[EMAIL_ADDRESS][DOMAIN_NAME]"
click at [698, 214] on button "Login" at bounding box center [740, 210] width 297 height 35
